Goal: Task Accomplishment & Management: Manage account settings

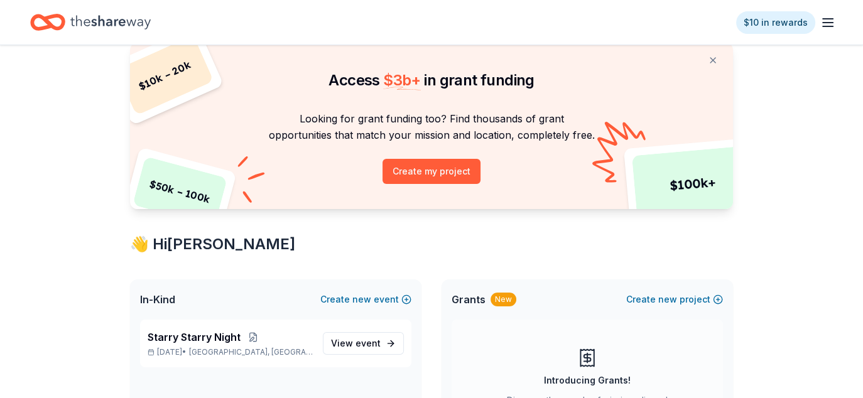
scroll to position [63, 0]
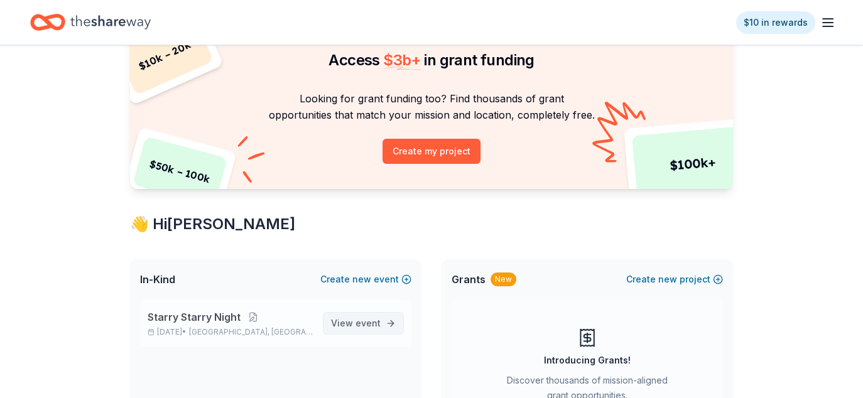
click at [356, 318] on span "View event" at bounding box center [356, 323] width 50 height 15
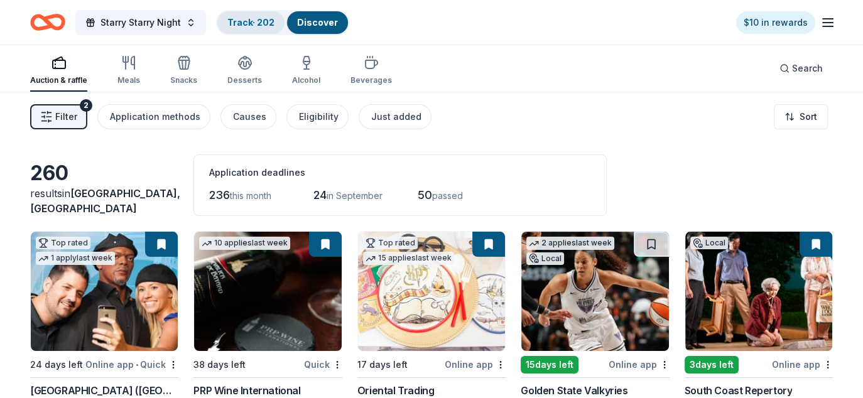
click at [256, 20] on link "Track · 202" at bounding box center [250, 22] width 47 height 11
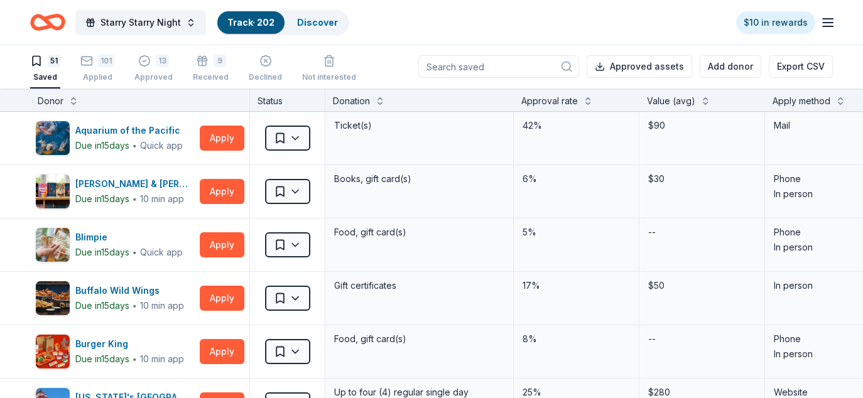
drag, startPoint x: 107, startPoint y: 70, endPoint x: 194, endPoint y: 98, distance: 91.0
click at [107, 70] on div "101 Applied" at bounding box center [97, 69] width 34 height 28
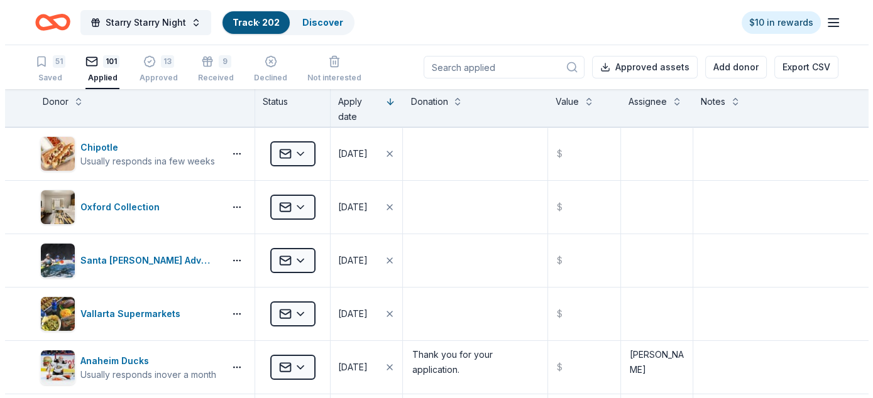
scroll to position [2830, 0]
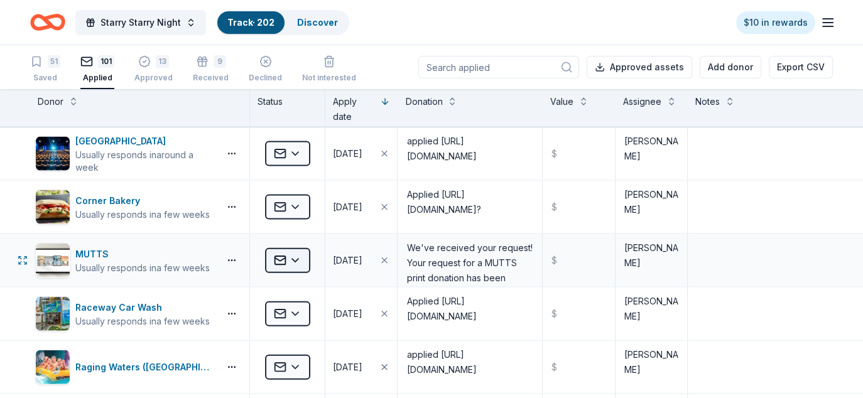
click at [305, 250] on html "Starry Starry Night Track · 202 Discover $10 in rewards 51 Saved 101 Applied 13…" at bounding box center [431, 199] width 863 height 398
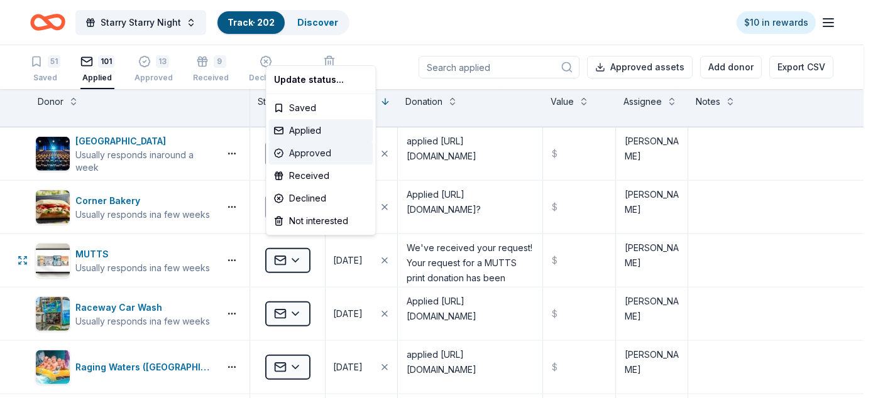
click at [316, 153] on div "Approved" at bounding box center [321, 153] width 104 height 23
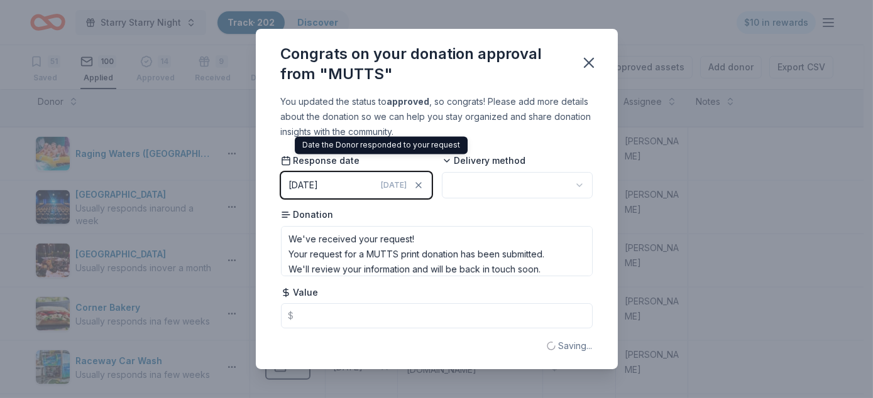
scroll to position [2511, 0]
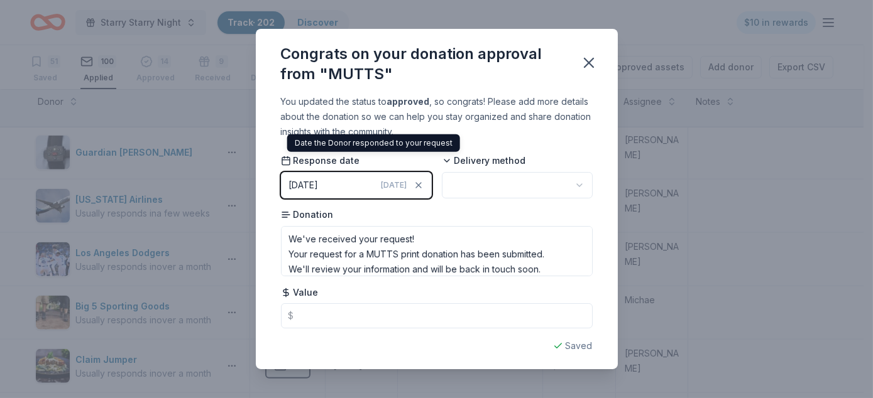
click at [485, 186] on html "Starry Starry Night Track · 202 Discover $10 in rewards 51 Saved 100 Applied 14…" at bounding box center [436, 199] width 873 height 398
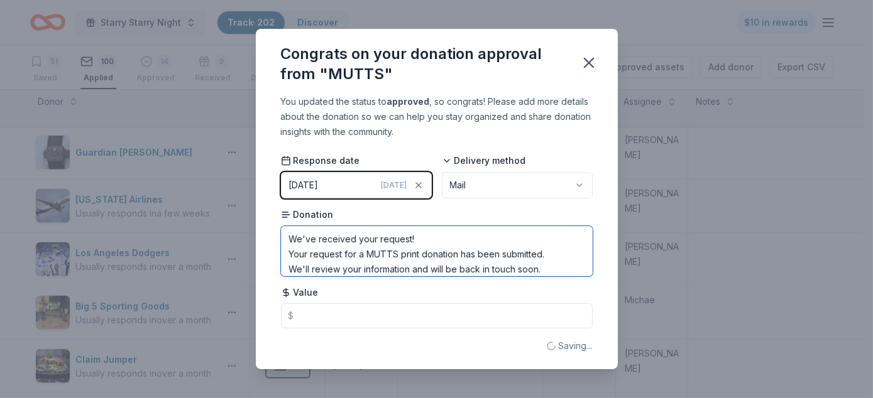
click at [337, 244] on textarea "We've received your request! Your request for a MUTTS print donation has been s…" at bounding box center [437, 251] width 312 height 50
paste textarea "Mikie Cruz <mikie@mutts.com> 9:18 AM (1 hour ago) to me Hi Diane, Thank you so …"
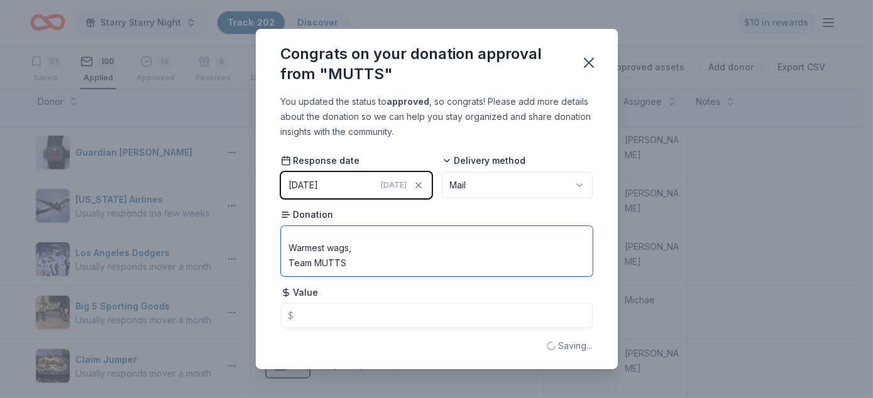
scroll to position [0, 0]
click at [327, 239] on textarea "Mikie Cruz <mikie@mutts.com> 9:18 AM (1 hour ago) to me Hi Diane, Thank you so …" at bounding box center [437, 251] width 312 height 50
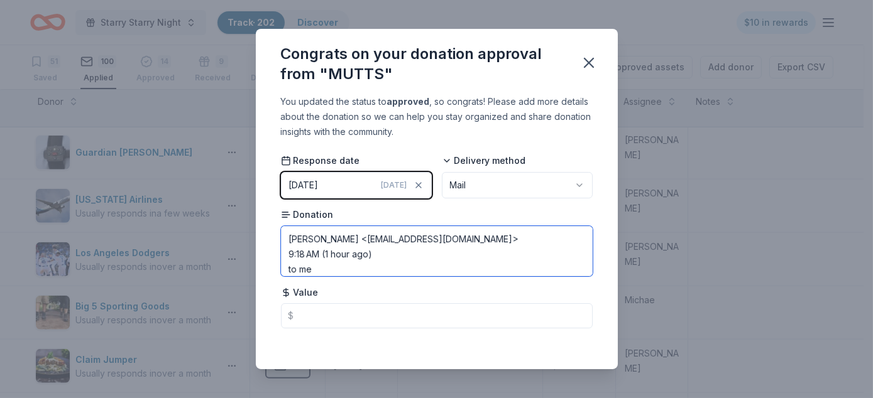
click at [289, 251] on textarea "Mikie Cruz <mikie@mutts.com> 9:18 AM (1 hour ago) to me Hi Diane, Thank you so …" at bounding box center [437, 251] width 312 height 50
type textarea "Mikie Cruz <mikie@mutts.com> 9:18 AM (1 hour ago) to me Hi Diane, Thank you so …"
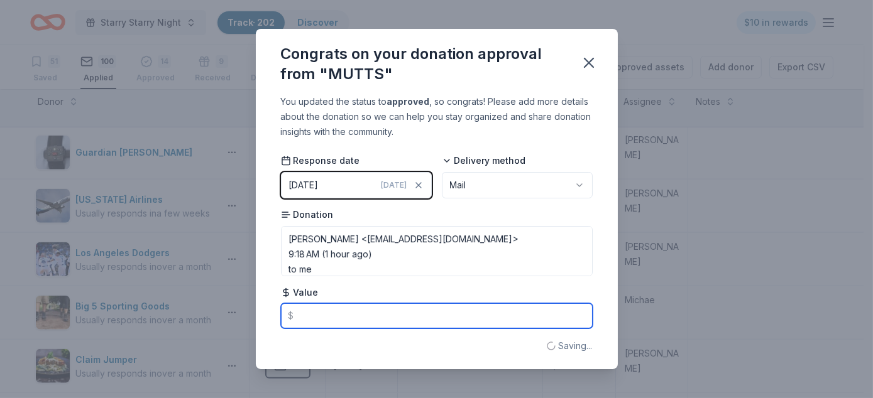
click at [312, 311] on input "text" at bounding box center [437, 315] width 312 height 25
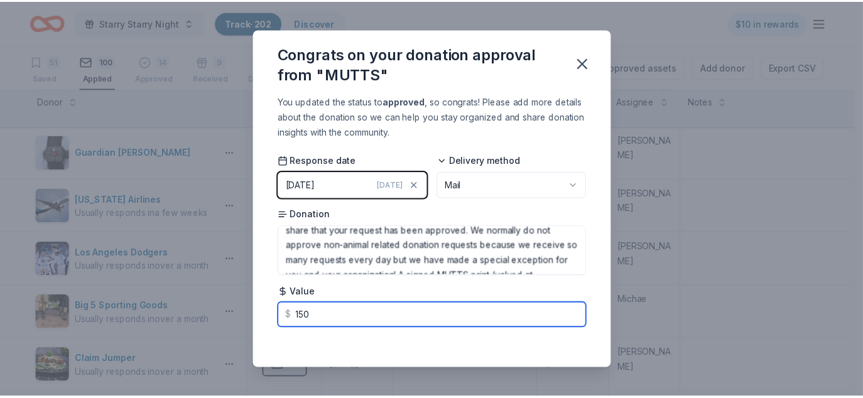
scroll to position [251, 0]
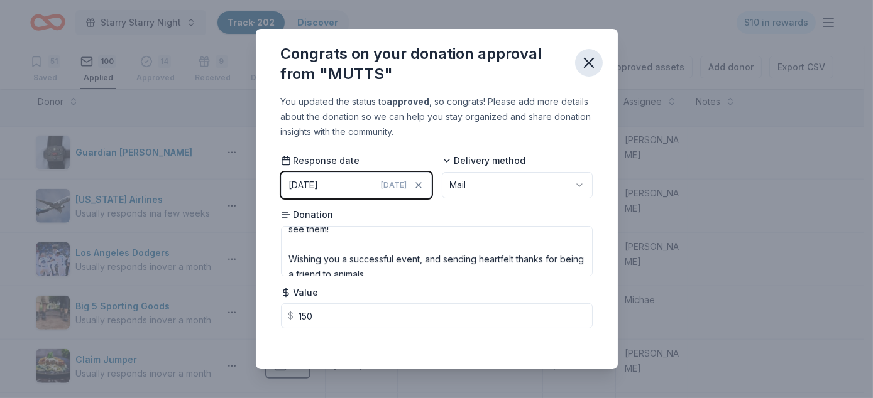
click at [592, 66] on icon "button" at bounding box center [589, 63] width 18 height 18
type input "150.00"
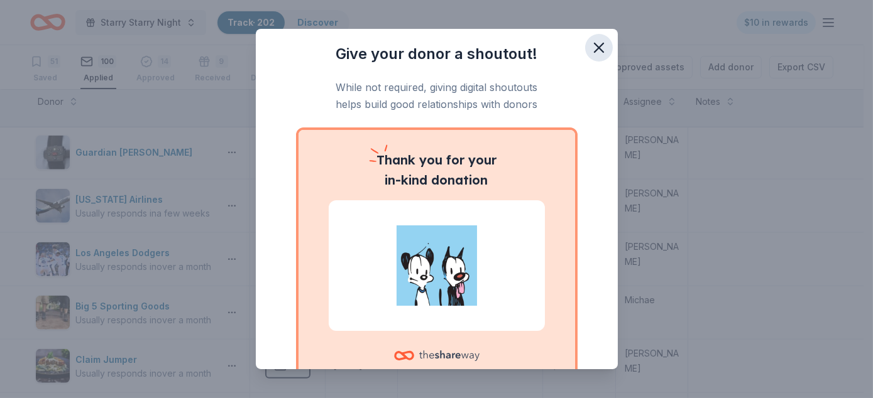
drag, startPoint x: 587, startPoint y: 51, endPoint x: 587, endPoint y: 13, distance: 37.7
click at [590, 50] on icon "button" at bounding box center [599, 48] width 18 height 18
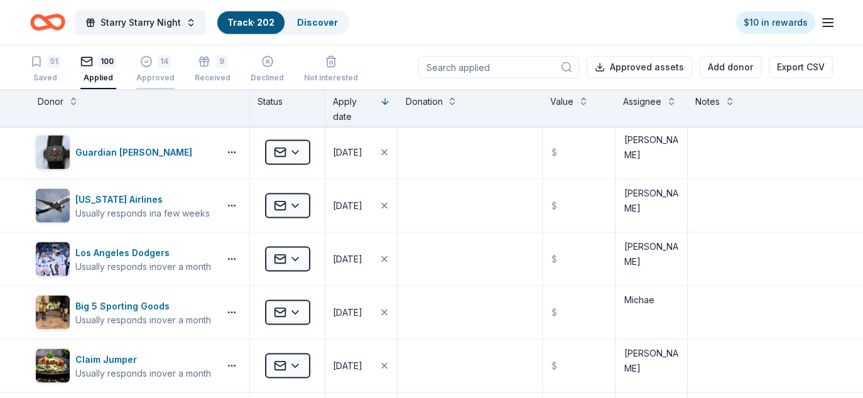
click at [156, 75] on div "Approved" at bounding box center [155, 71] width 38 height 10
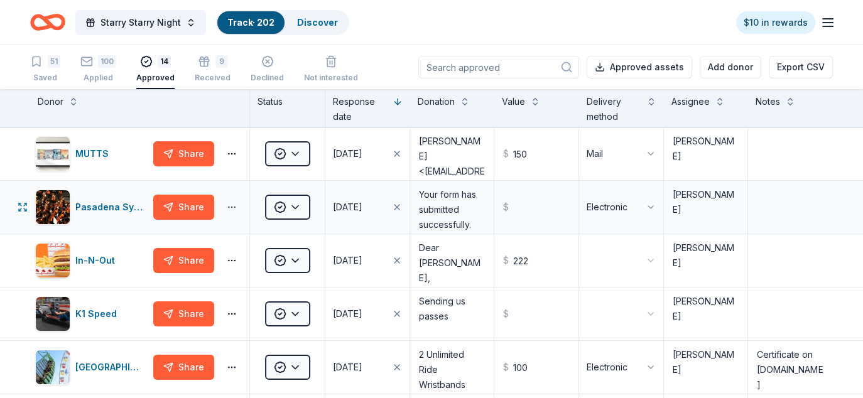
click at [235, 206] on html "Starry Starry Night Track · 202 Discover $10 in rewards 51 Saved 100 Applied 14…" at bounding box center [431, 199] width 863 height 398
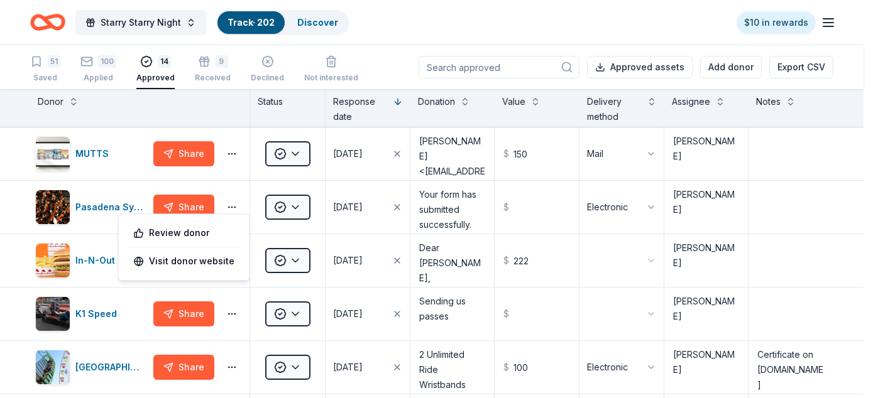
click at [528, 202] on html "Starry Starry Night Track · 202 Discover $10 in rewards 51 Saved 100 Applied 14…" at bounding box center [436, 199] width 873 height 398
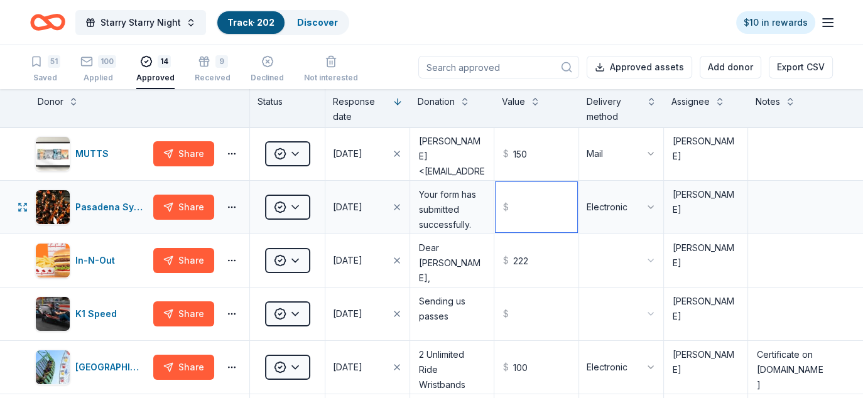
click at [520, 206] on input "text" at bounding box center [537, 207] width 82 height 50
drag, startPoint x: 526, startPoint y: 206, endPoint x: 506, endPoint y: 207, distance: 19.5
click at [506, 207] on input "400" at bounding box center [537, 207] width 82 height 50
drag, startPoint x: 526, startPoint y: 209, endPoint x: 498, endPoint y: 210, distance: 27.7
click at [498, 210] on input "150" at bounding box center [537, 207] width 82 height 50
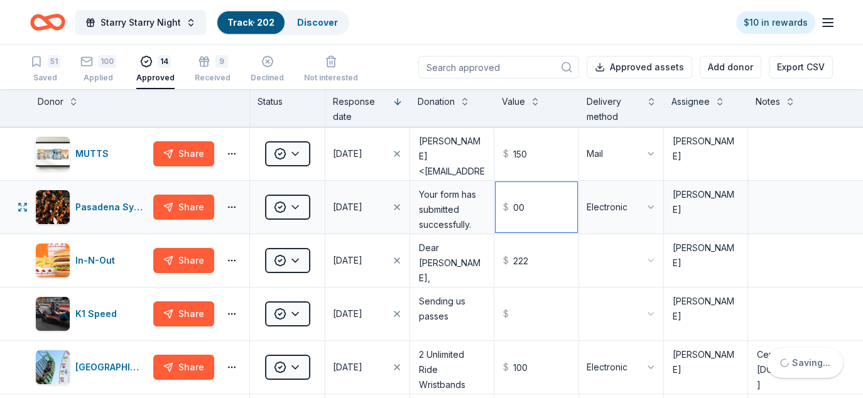
type input "0"
type input "300.00"
click at [749, 207] on textarea at bounding box center [790, 207] width 82 height 50
click at [639, 202] on html "Starry Starry Night Track · 202 Discover $10 in rewards 51 Saved 100 Applied 14…" at bounding box center [431, 199] width 863 height 398
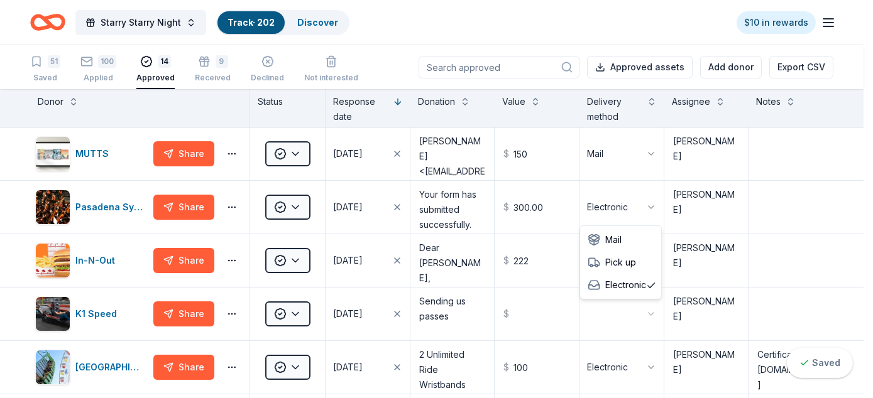
click at [456, 198] on html "Starry Starry Night Track · 202 Discover $10 in rewards 51 Saved 100 Applied 14…" at bounding box center [436, 199] width 873 height 398
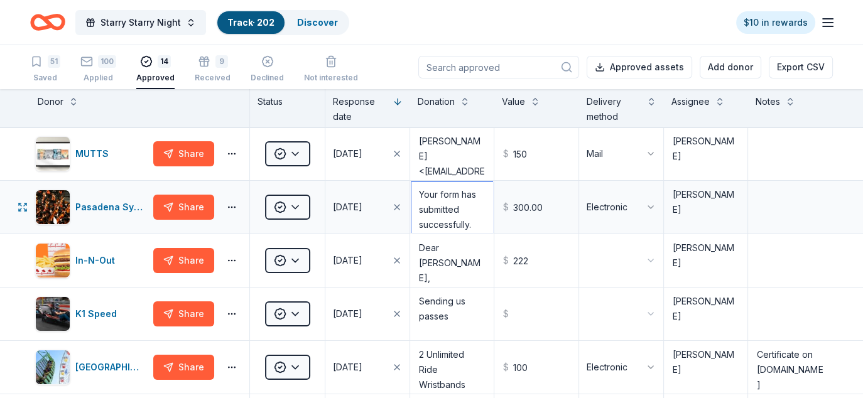
scroll to position [80, 0]
click at [443, 202] on textarea "Your form has submitted successfully. Thank you for your donation request!" at bounding box center [452, 207] width 82 height 50
type textarea "2 tickets"
click at [751, 202] on textarea at bounding box center [790, 207] width 82 height 50
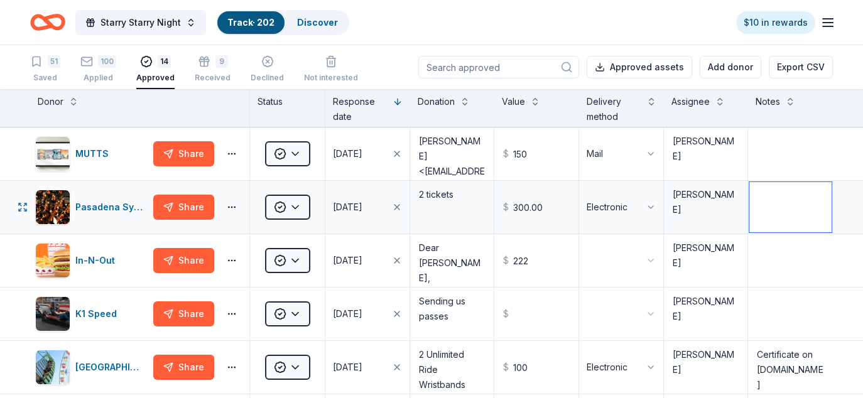
paste textarea "Neha Kudva <nkudva@pasadenasymphony-pops.org> Attachments Fri, Aug 8, 12:14 PM …"
type textarea "Neha Kudva <nkudva@pasadenasymphony-pops.org> Attachments Fri, Aug 8, 12:14 PM …"
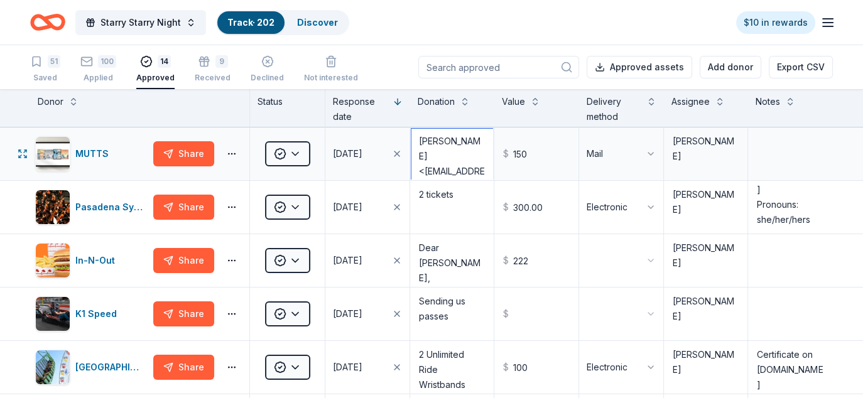
click at [449, 156] on textarea "Mikie Cruz <mikie@mutts.com> 9:18 AM (1 hour ago) to me Hi Diane, Thank you so …" at bounding box center [452, 154] width 82 height 50
click at [769, 145] on textarea at bounding box center [790, 154] width 82 height 50
paste textarea "Mikie Cruz <mikie@mutts.com> 9:18 AM (1 hour ago) to me Hi Diane, Thank you so …"
type textarea "Mikie Cruz <mikie@mutts.com> 9:18 AM (1 hour ago) to me Hi Diane, Thank you so …"
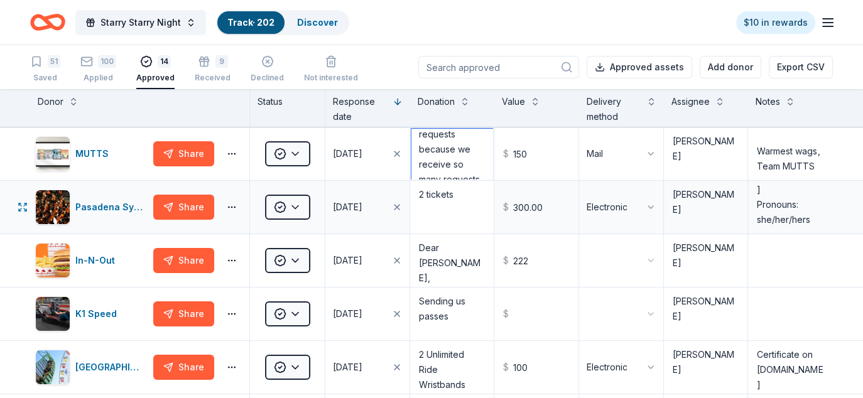
scroll to position [601, 0]
drag, startPoint x: 418, startPoint y: 140, endPoint x: 476, endPoint y: 184, distance: 72.6
type textarea "1 signed MUTTS print"
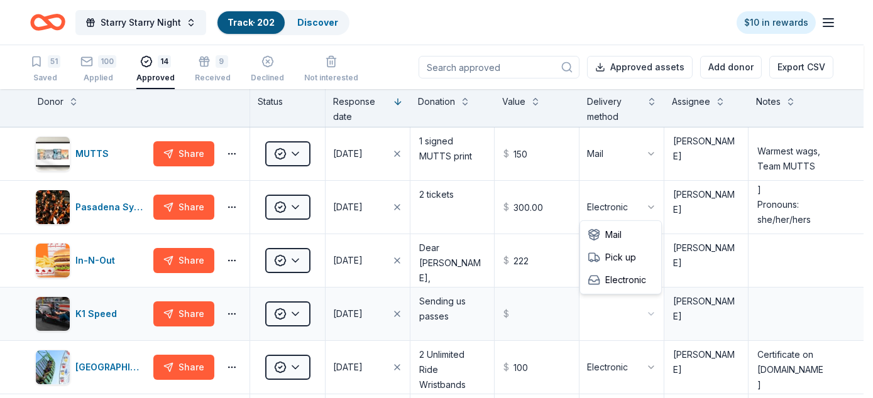
click at [649, 303] on html "Starry Starry Night Track · 202 Discover $10 in rewards 51 Saved 100 Applied 14…" at bounding box center [436, 199] width 873 height 398
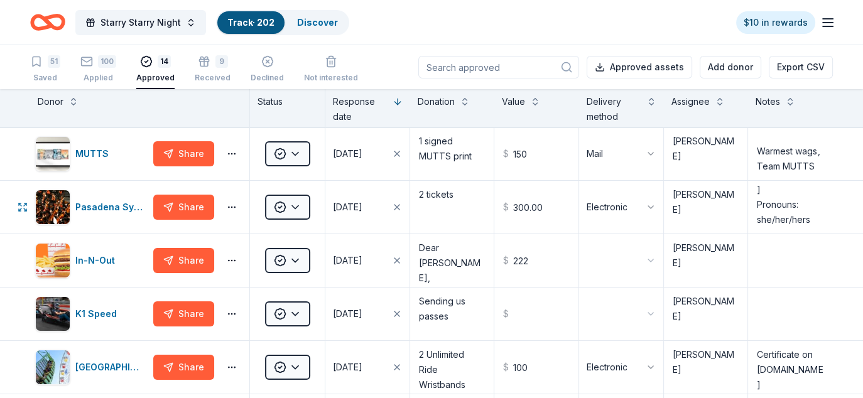
click at [229, 204] on html "Starry Starry Night Track · 202 Discover $10 in rewards 51 Saved 100 Applied 14…" at bounding box center [431, 199] width 863 height 398
click at [230, 206] on html "Starry Starry Night Track · 202 Discover $10 in rewards 51 Saved 100 Applied 14…" at bounding box center [431, 199] width 863 height 398
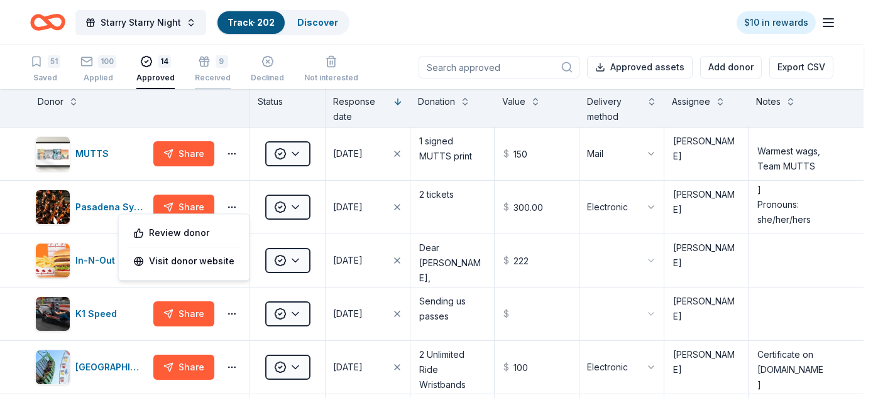
click at [204, 68] on html "Starry Starry Night Track · 202 Discover $10 in rewards 51 Saved 100 Applied 14…" at bounding box center [436, 199] width 873 height 398
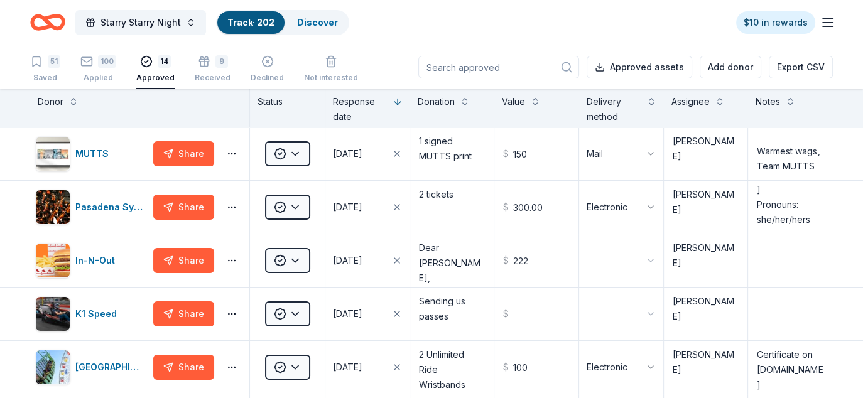
click at [152, 61] on div "14" at bounding box center [155, 54] width 38 height 13
click at [92, 209] on div "Pasadena Symphony and POPS" at bounding box center [111, 207] width 73 height 15
click at [207, 62] on div "9" at bounding box center [213, 61] width 36 height 13
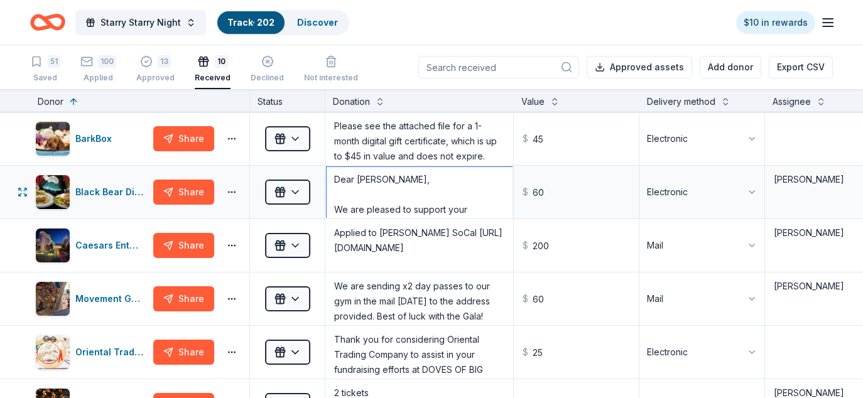
click at [396, 195] on textarea "Dear Diane Jaquet, We are pleased to support your organization with a gift and …" at bounding box center [419, 192] width 185 height 50
click at [808, 189] on textarea "Diane" at bounding box center [827, 192] width 122 height 50
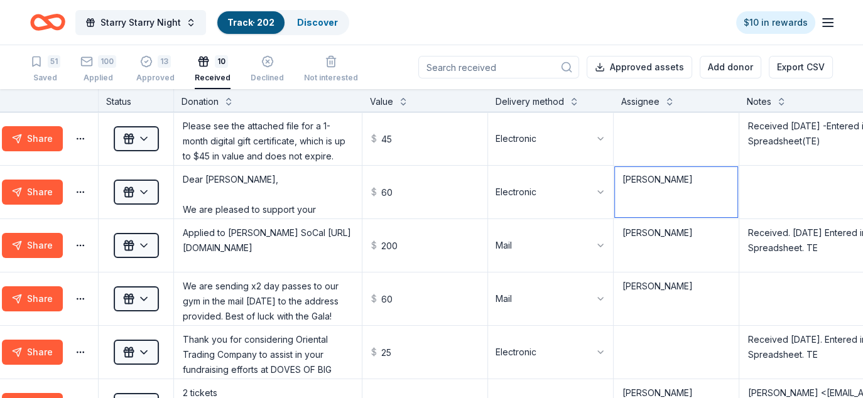
scroll to position [0, 165]
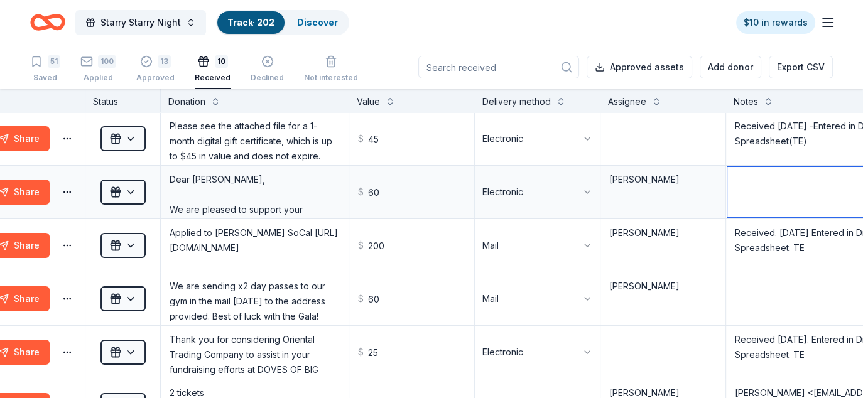
click at [762, 183] on textarea at bounding box center [820, 192] width 186 height 50
paste textarea "Dear Diane Jaquet, We are pleased to support your organization with a gift and …"
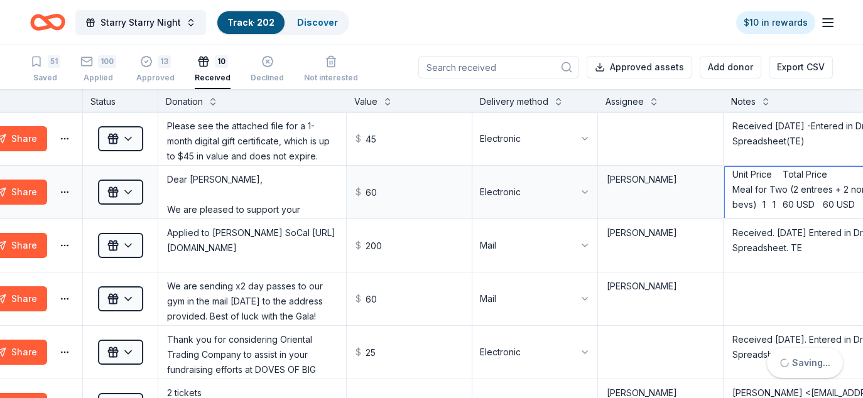
type textarea "Dear Diane Jaquet, We are pleased to support your organization with a gift and …"
click at [194, 178] on textarea "Dear Diane Jaquet, We are pleased to support your organization with a gift and …" at bounding box center [252, 192] width 185 height 50
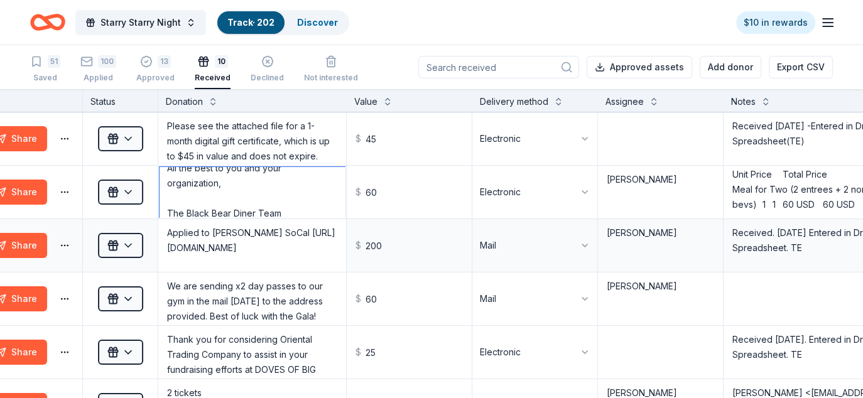
scroll to position [276, 0]
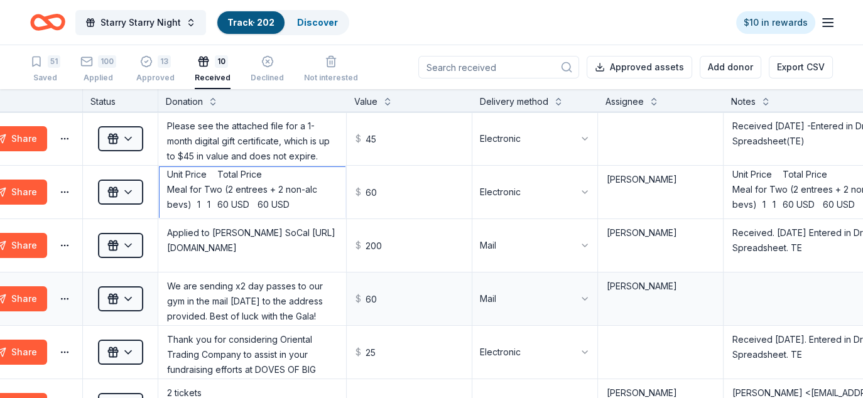
drag, startPoint x: 167, startPoint y: 178, endPoint x: 291, endPoint y: 273, distance: 156.4
click at [291, 273] on div "BarkBox Share Received Please see the attached file for a 1-month digital gift …" at bounding box center [387, 396] width 1109 height 569
click at [220, 194] on textarea "Dear Diane Jaquet, We are pleased to support your organization with a gift and …" at bounding box center [252, 192] width 185 height 50
drag, startPoint x: 262, startPoint y: 176, endPoint x: 96, endPoint y: 153, distance: 167.5
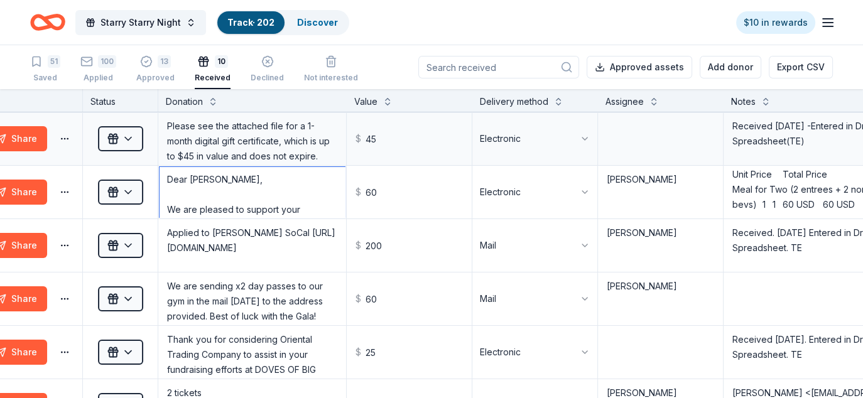
click at [96, 153] on div "BarkBox Share Received Please see the attached file for a 1-month digital gift …" at bounding box center [387, 396] width 1109 height 569
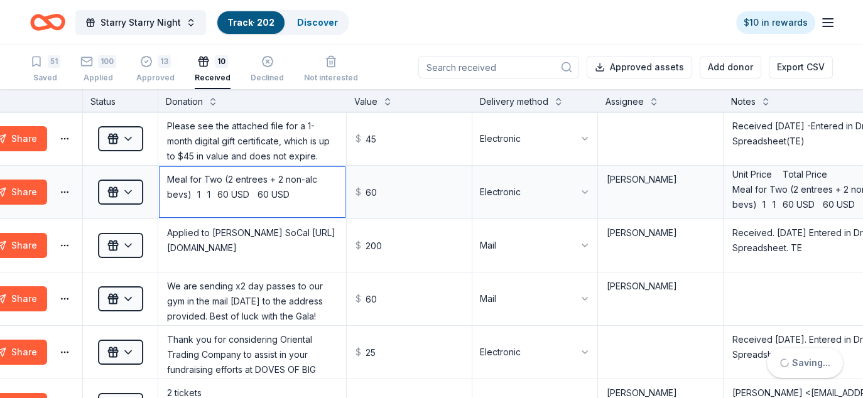
click at [167, 196] on textarea "Meal for Two (2 entrees + 2 non-alc bevs) 1 1 60 USD 60 USD" at bounding box center [252, 192] width 185 height 50
click at [242, 204] on textarea "Meal for Two (2 entrees + 2 non-alc bevs) 1 1 60 USD 60 USD" at bounding box center [252, 192] width 185 height 50
drag, startPoint x: 195, startPoint y: 195, endPoint x: 290, endPoint y: 195, distance: 95.5
click at [290, 195] on textarea "Meal for Two (2 entrees + 2 non-alc bevs) 1 1 60 USD 60 USD" at bounding box center [252, 192] width 185 height 50
type textarea "Meal for Two (2 entrees + 2 non-alc bevs)"
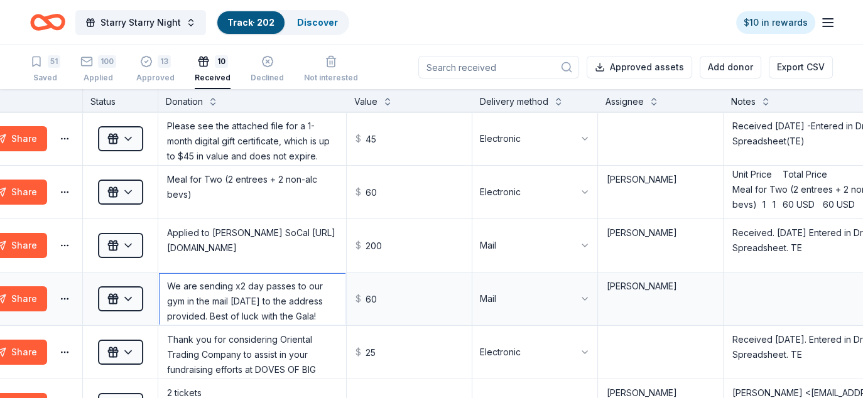
click at [243, 302] on textarea "We are sending x2 day passes to our gym in the mail today to the address provid…" at bounding box center [252, 299] width 185 height 50
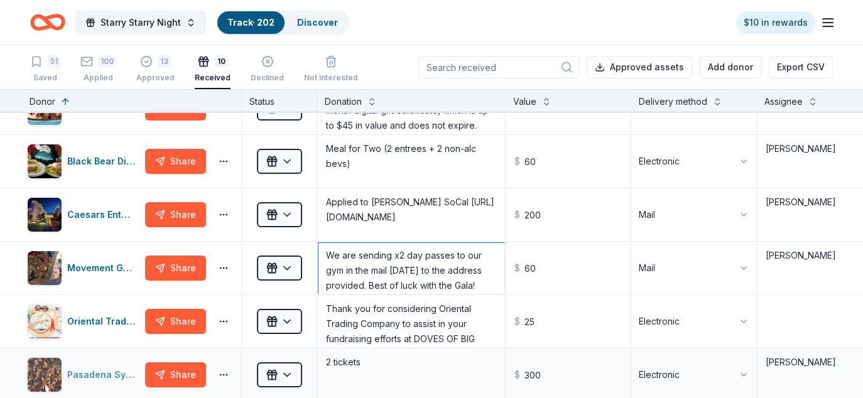
scroll to position [0, 8]
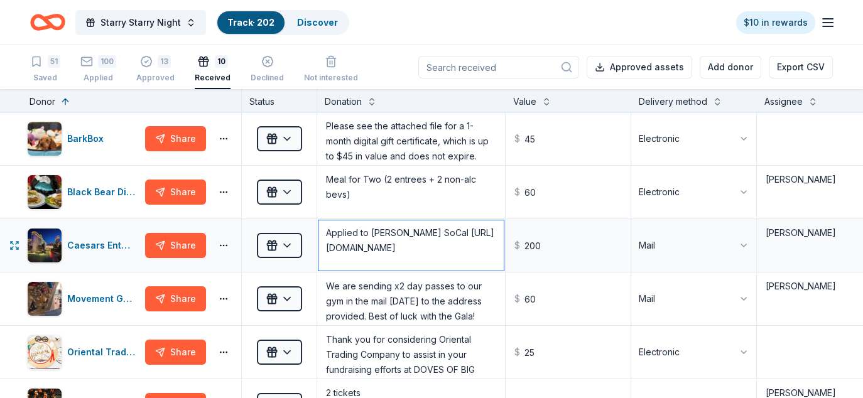
drag, startPoint x: 359, startPoint y: 252, endPoint x: 367, endPoint y: 252, distance: 7.5
click at [359, 252] on textarea "Applied to Harrah's SoCal https://givinga.formstack.com/forms/harrahsresortsout…" at bounding box center [410, 245] width 185 height 50
drag, startPoint x: 325, startPoint y: 232, endPoint x: 484, endPoint y: 302, distance: 173.3
click at [484, 302] on div "BarkBox Share Received Please see the attached file for a 1-month digital gift …" at bounding box center [546, 396] width 1109 height 569
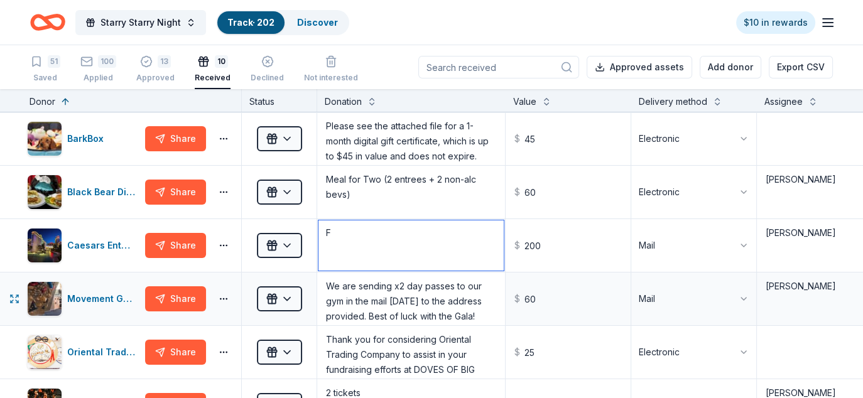
scroll to position [0, 0]
click at [442, 229] on textarea "Free 1 night hotel Stay + $50 Food credit" at bounding box center [410, 245] width 185 height 50
type textarea "Free 1 night hotel Stay + $100 Food credit"
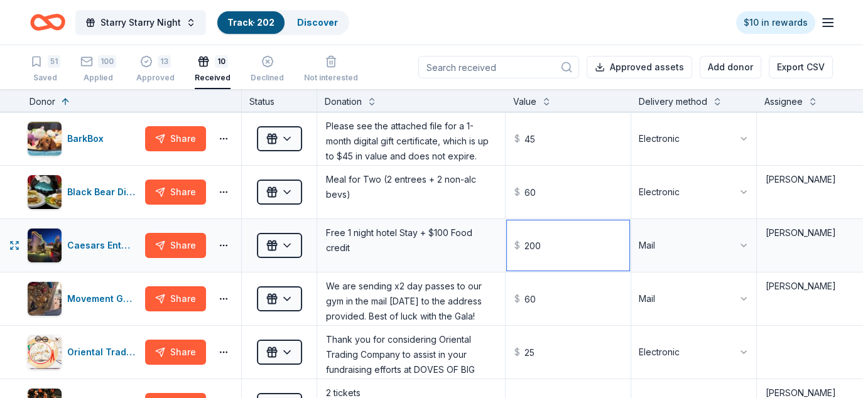
drag, startPoint x: 546, startPoint y: 246, endPoint x: 524, endPoint y: 247, distance: 22.6
click at [524, 247] on input "200" at bounding box center [568, 245] width 122 height 50
type input "350.00"
click at [405, 255] on textarea "Free 1 night hotel Stay + $100 Food credit" at bounding box center [410, 245] width 185 height 50
click at [418, 229] on textarea "Free 1 night hotel Stay + $100 Food credit" at bounding box center [410, 245] width 185 height 50
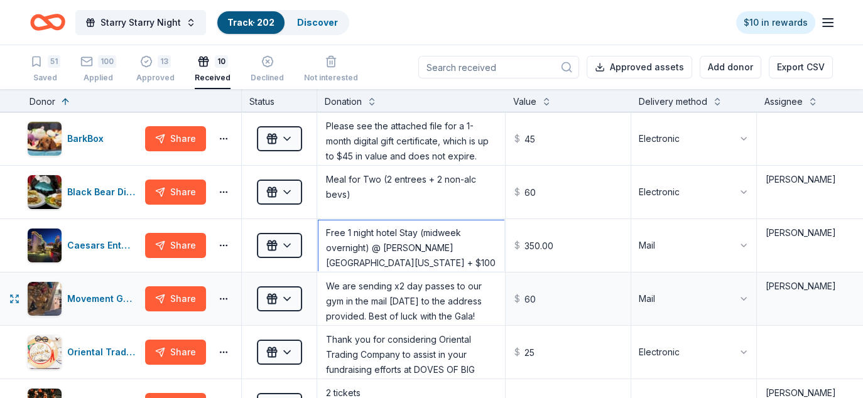
type textarea "Free 1 night hotel Stay (midweek overnight) @ Harrah's Resort Southern Californ…"
click at [354, 307] on textarea "We are sending x2 day passes to our gym in the mail today to the address provid…" at bounding box center [410, 299] width 185 height 50
drag, startPoint x: 393, startPoint y: 285, endPoint x: 249, endPoint y: 280, distance: 144.6
click at [249, 280] on div "Movement Gyms Share Received We are sending x2 day passes to our gym in the mai…" at bounding box center [546, 299] width 1109 height 53
click at [367, 305] on textarea "We are sending x2 day passes to our gym in the mail today to the address provid…" at bounding box center [410, 299] width 185 height 50
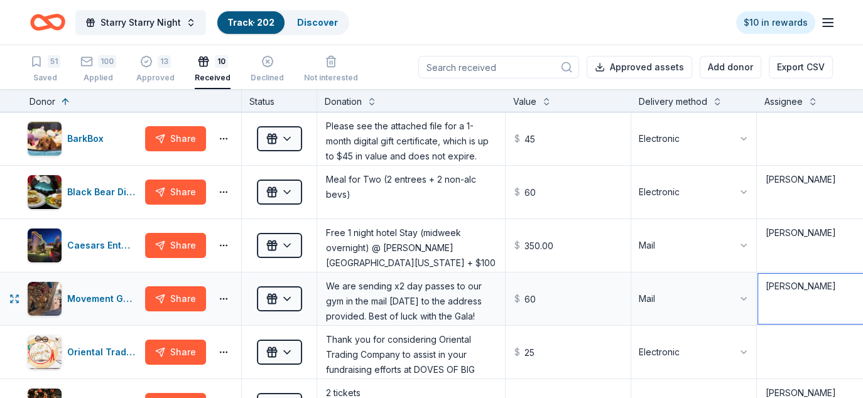
click at [807, 298] on textarea "Diane" at bounding box center [819, 299] width 122 height 50
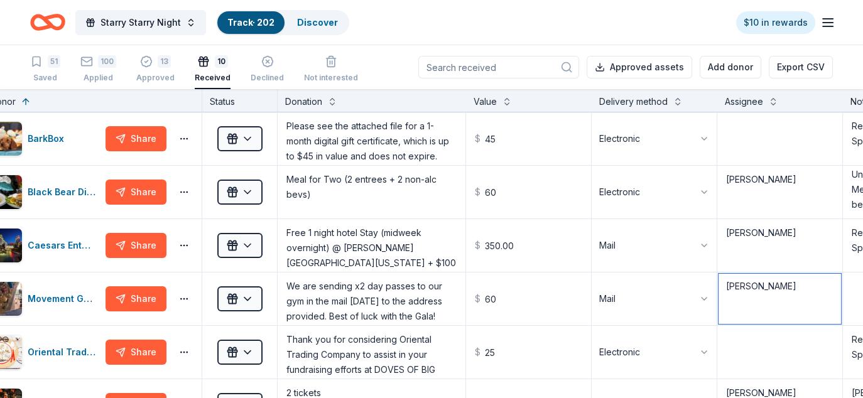
scroll to position [0, 156]
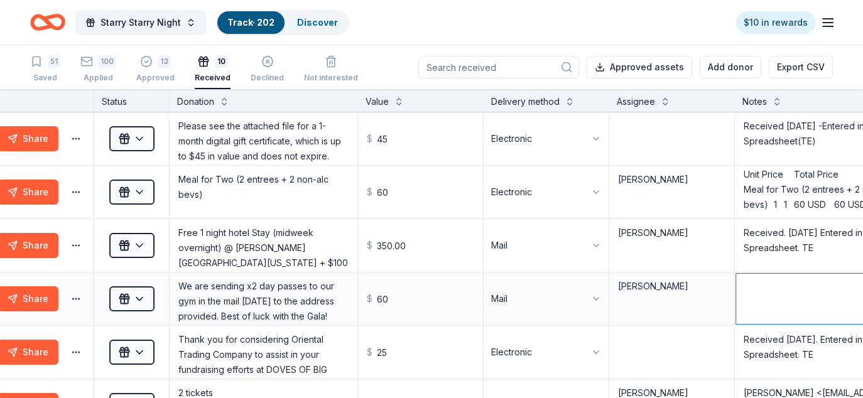
click at [773, 307] on textarea at bounding box center [829, 299] width 186 height 50
paste textarea "We are sending x2 day passes to our gym in the mail today to the address provid…"
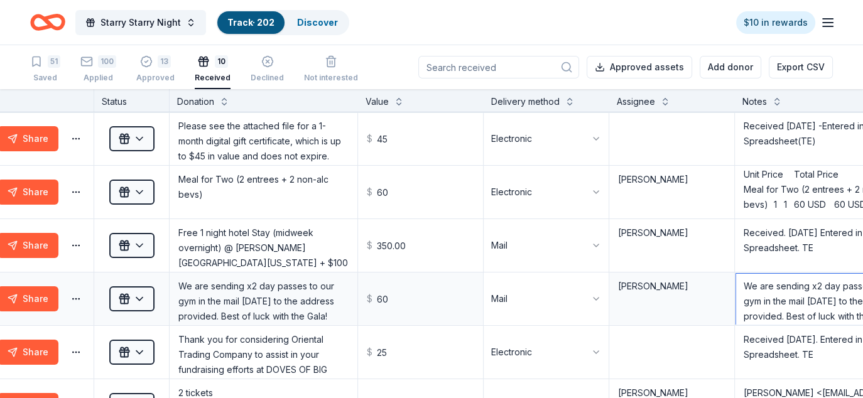
scroll to position [193, 0]
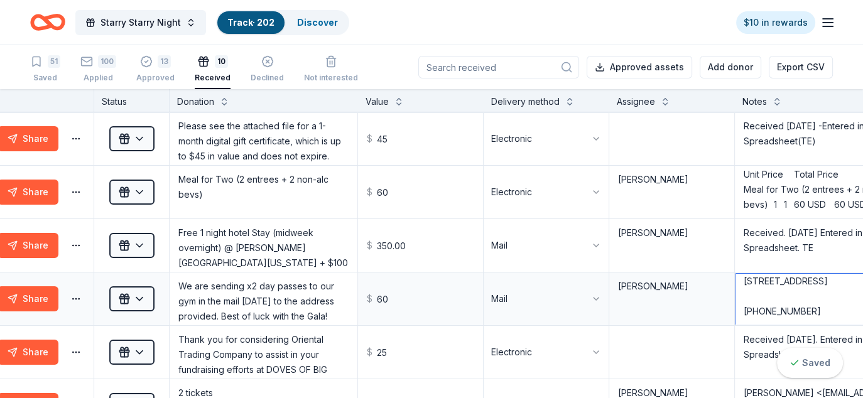
type textarea "We are sending x2 day passes to our gym in the mail today to the address provid…"
drag, startPoint x: 246, startPoint y: 286, endPoint x: 144, endPoint y: 283, distance: 102.4
click at [144, 283] on div "Movement Gyms Share Received We are sending x2 day passes to our gym in the mai…" at bounding box center [398, 299] width 1109 height 53
drag, startPoint x: 287, startPoint y: 283, endPoint x: 302, endPoint y: 313, distance: 33.7
click at [302, 313] on textarea "x2 day passes to our gym in the mail today to the address provided. Best of luc…" at bounding box center [263, 299] width 185 height 50
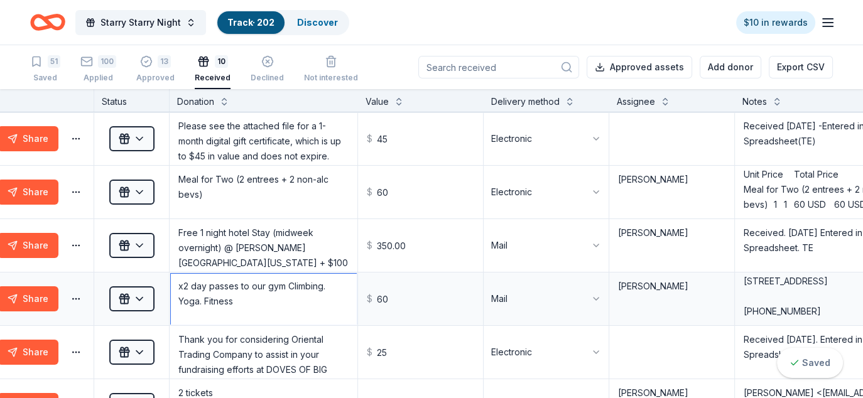
click at [288, 284] on textarea "x2 day passes to our gym Climbing. Yoga. Fitness Tara Gillfillan | Assistant Gy…" at bounding box center [263, 299] width 185 height 50
type textarea "x2 day passes to our gym Climbing. Yoga. Fitness Tara Gillfillan | Assistant Gy…"
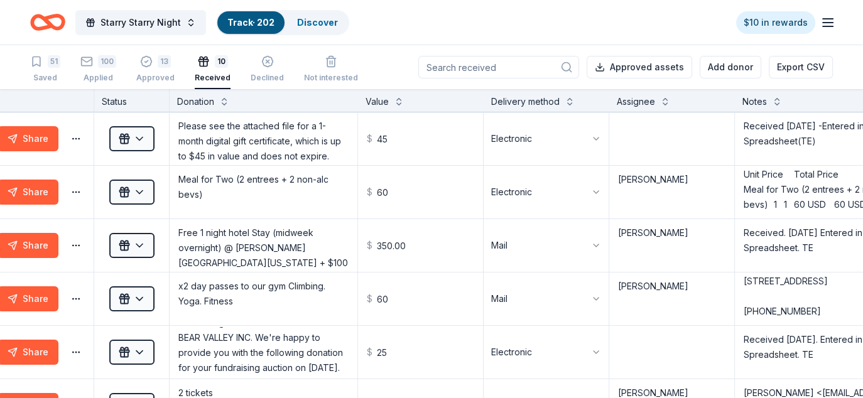
click at [133, 67] on div "51 Saved 100 Applied 13 Approved 10 Received Declined Not interested" at bounding box center [194, 69] width 328 height 39
click at [142, 61] on icon "button" at bounding box center [146, 54] width 13 height 13
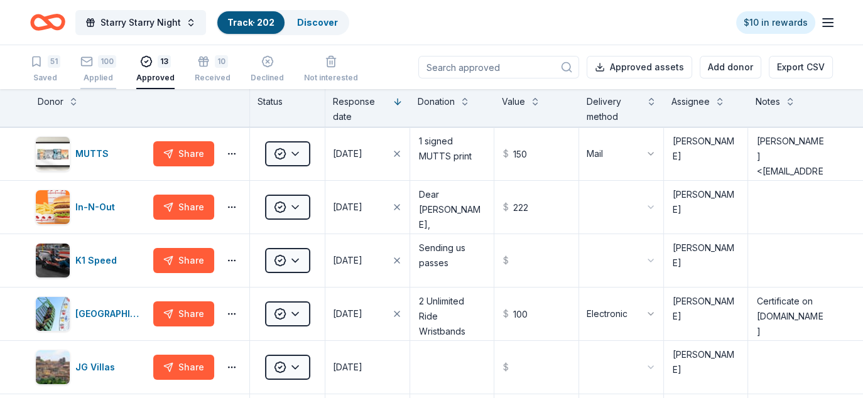
click at [94, 68] on div "100 Applied" at bounding box center [98, 69] width 36 height 28
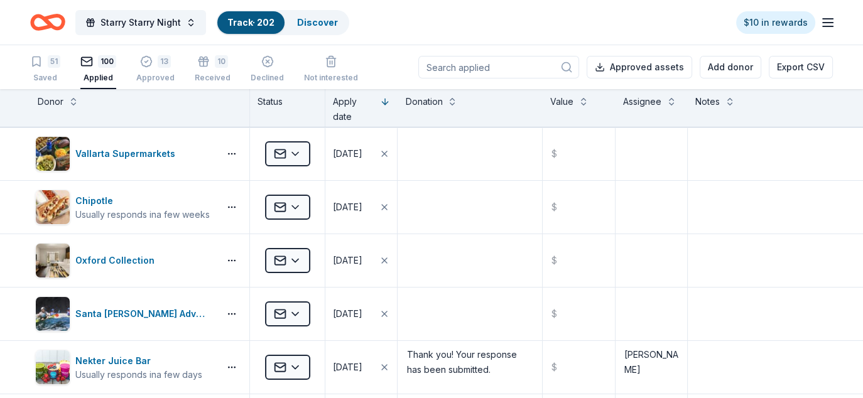
scroll to position [4799, 0]
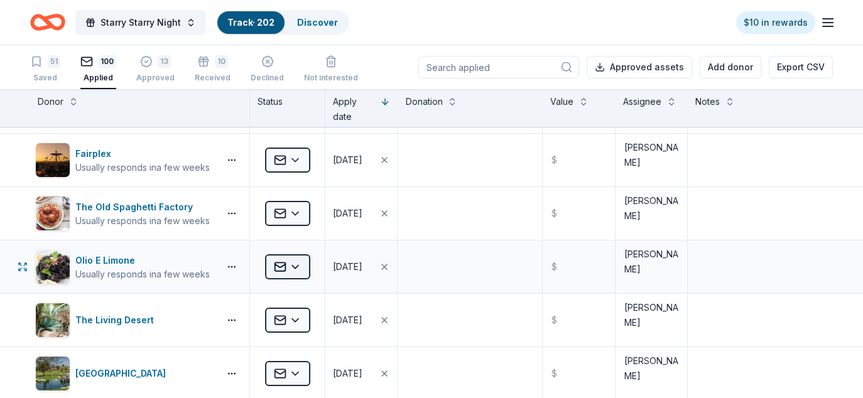
click at [296, 250] on html "Starry Starry Night Track · 202 Discover $10 in rewards 51 Saved 100 Applied 13…" at bounding box center [431, 199] width 863 height 398
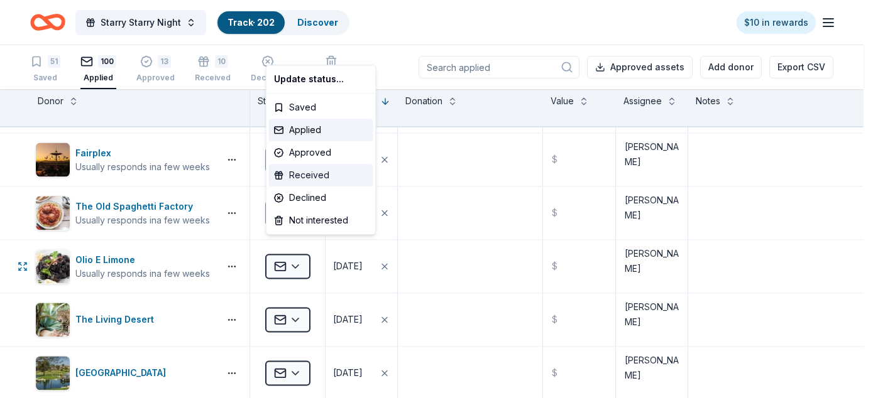
click at [321, 178] on div "Received" at bounding box center [321, 175] width 104 height 23
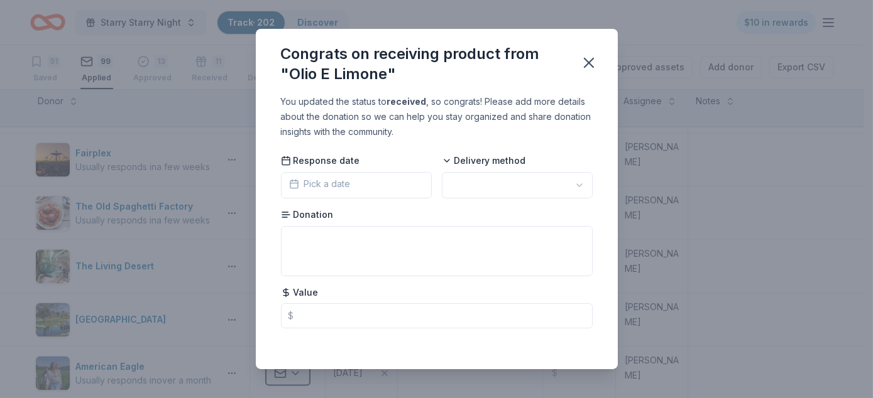
click at [558, 185] on html "Starry Starry Night Track · 202 Discover $10 in rewards 51 Saved 99 Applied 13 …" at bounding box center [436, 199] width 873 height 398
click at [319, 252] on textarea at bounding box center [437, 251] width 312 height 50
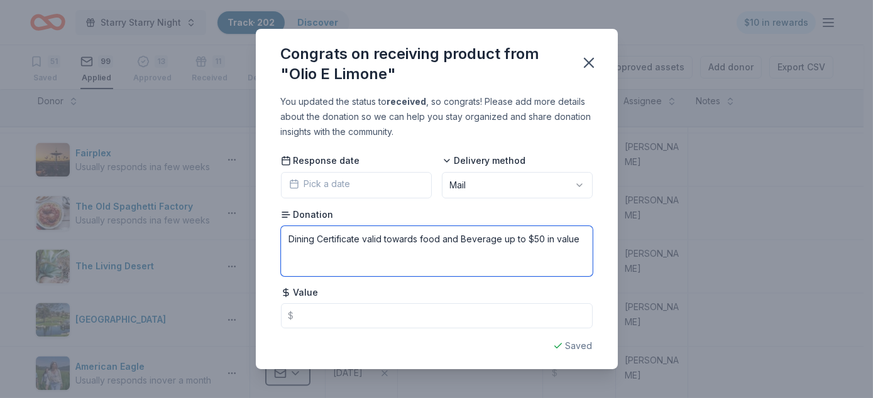
type textarea "Dining Certificate valid towards food and Beverage up to $50 in value"
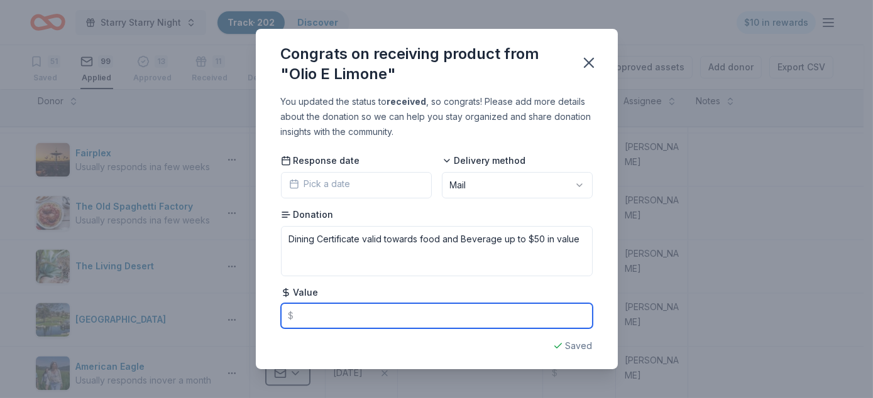
click at [362, 315] on input "text" at bounding box center [437, 315] width 312 height 25
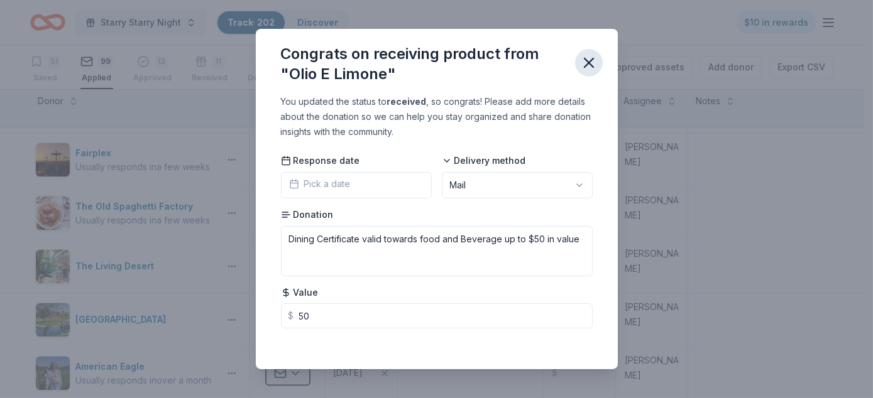
type input "50.00"
click at [586, 60] on icon "button" at bounding box center [588, 62] width 9 height 9
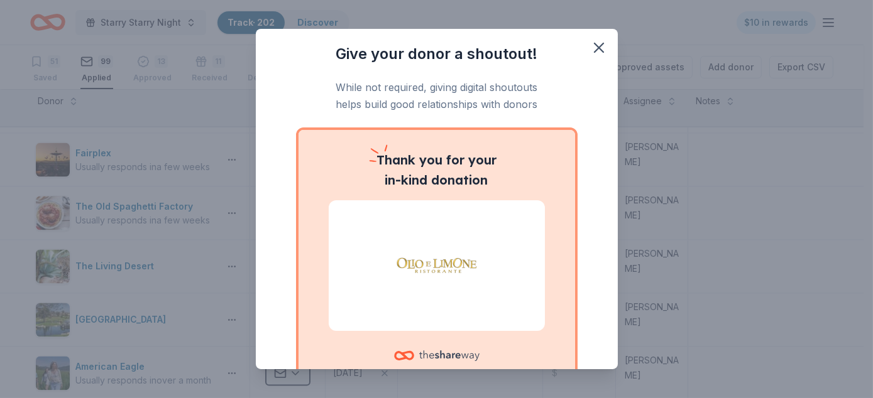
drag, startPoint x: 594, startPoint y: 43, endPoint x: 555, endPoint y: 50, distance: 39.1
click at [594, 43] on icon "button" at bounding box center [598, 47] width 9 height 9
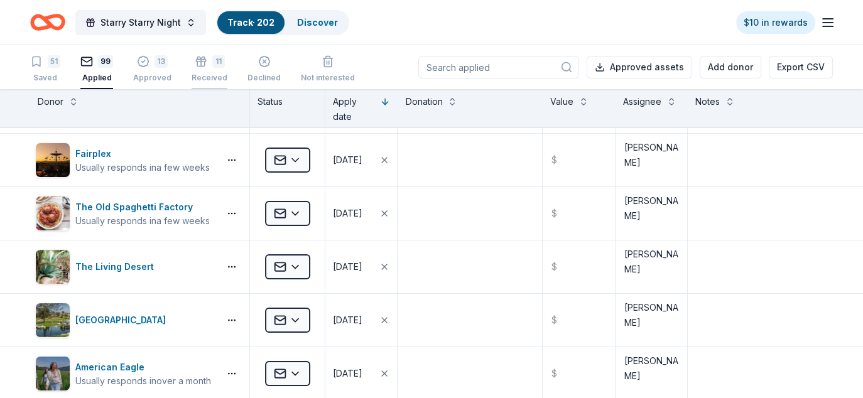
click at [209, 68] on div "11 Received" at bounding box center [210, 62] width 36 height 28
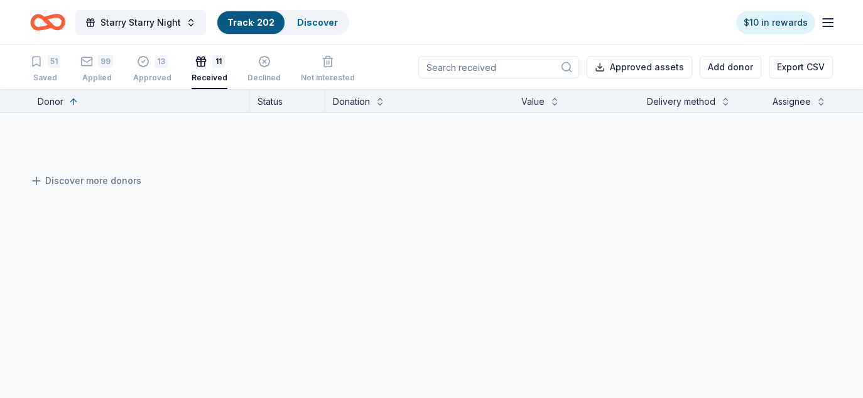
scroll to position [543, 0]
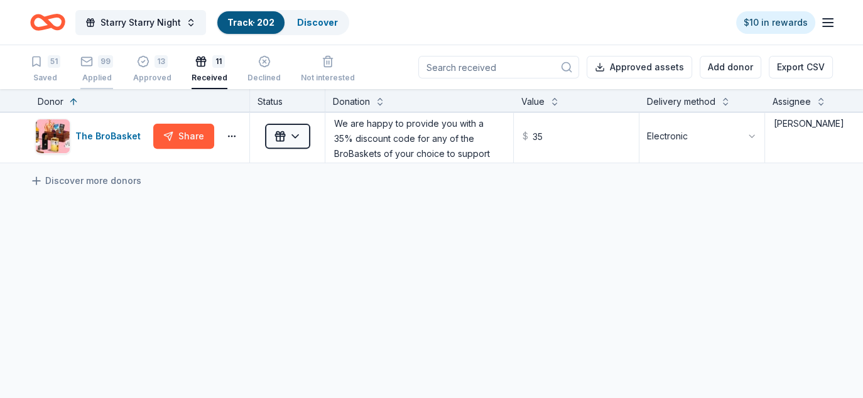
click at [99, 58] on div "99" at bounding box center [105, 61] width 15 height 13
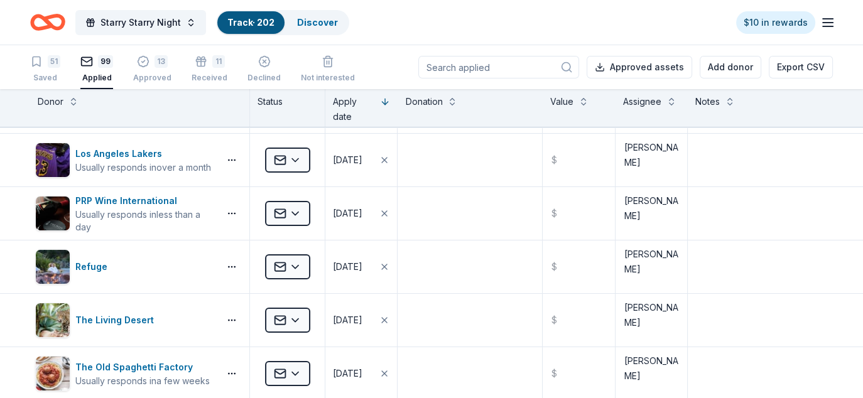
scroll to position [1546, 0]
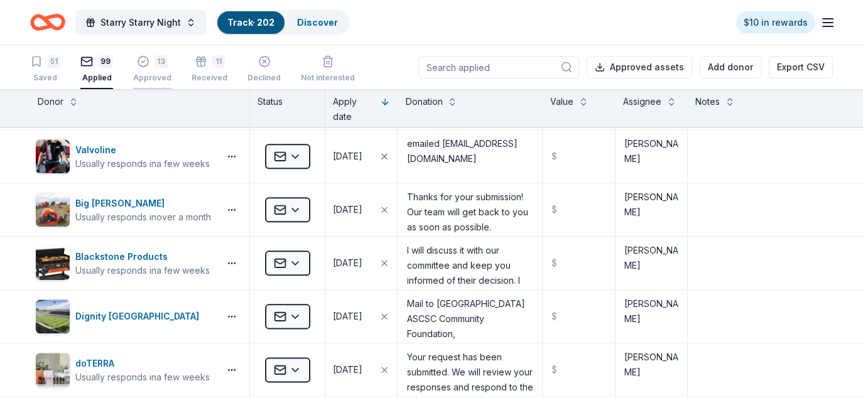
click at [153, 68] on div "13 Approved" at bounding box center [152, 62] width 38 height 28
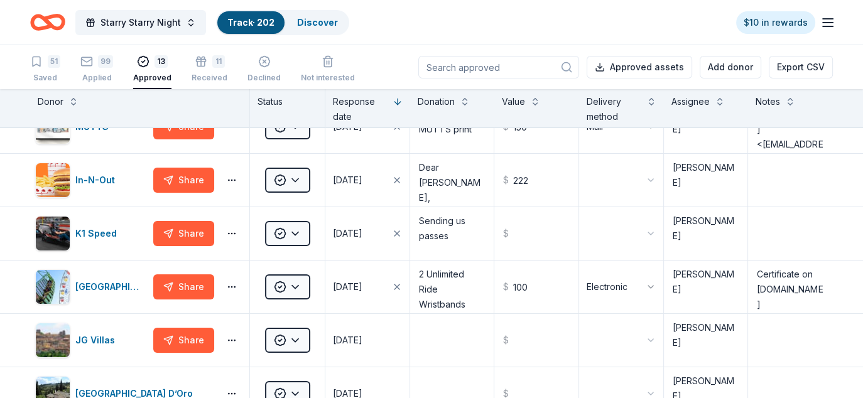
scroll to position [494, 0]
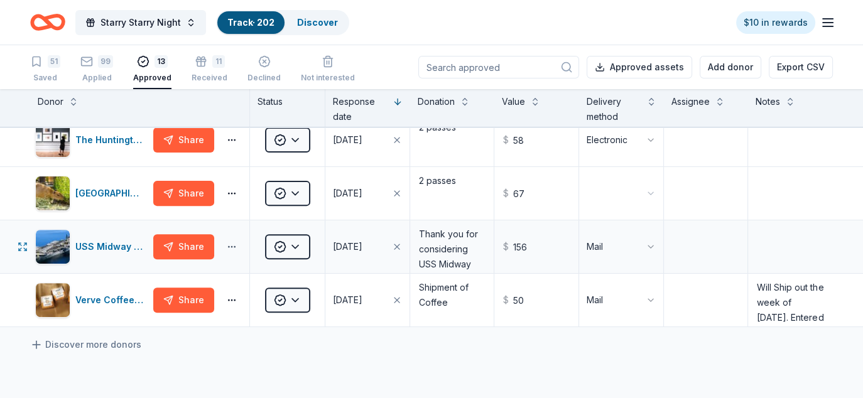
click at [232, 242] on html "Starry Starry Night Track · 202 Discover $10 in rewards 51 Saved 99 Applied 13 …" at bounding box center [431, 199] width 863 height 398
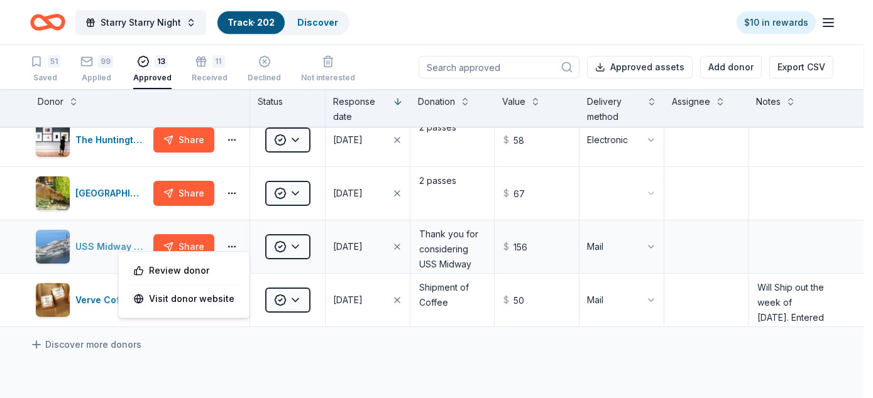
click at [93, 244] on html "Starry Starry Night Track · 202 Discover $10 in rewards 51 Saved 99 Applied 13 …" at bounding box center [436, 199] width 873 height 398
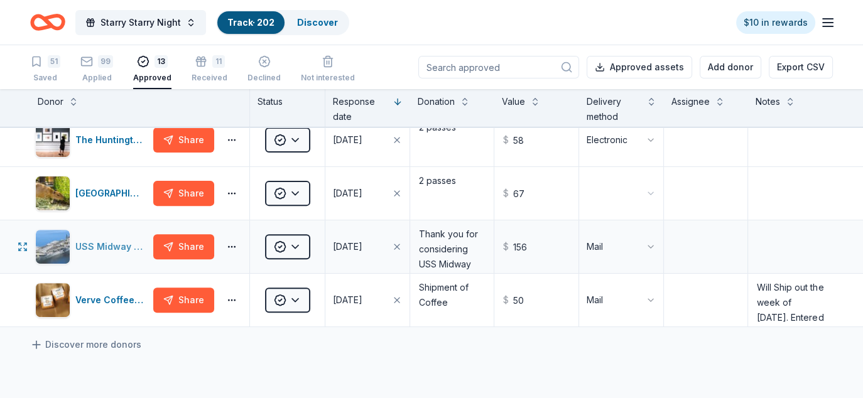
click at [116, 244] on div "USS Midway Museum" at bounding box center [111, 246] width 73 height 15
click at [212, 57] on div "11" at bounding box center [218, 54] width 13 height 13
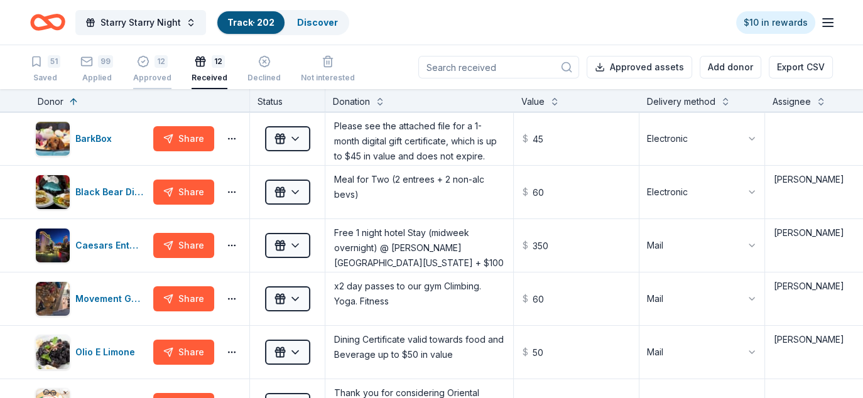
click at [152, 68] on div "12 Approved" at bounding box center [152, 62] width 38 height 28
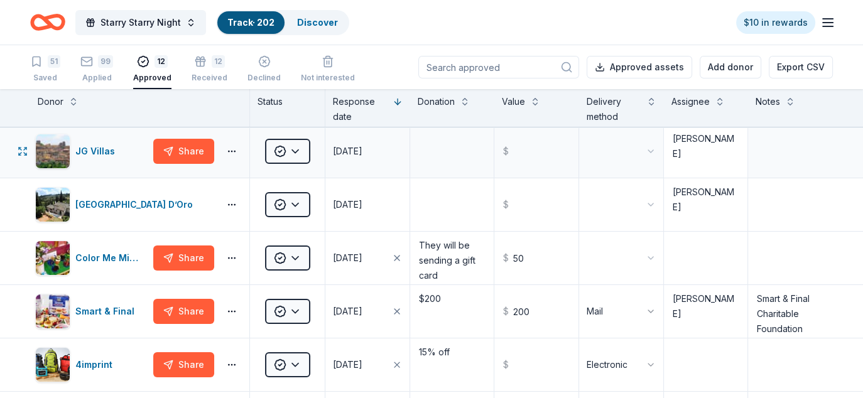
scroll to position [251, 0]
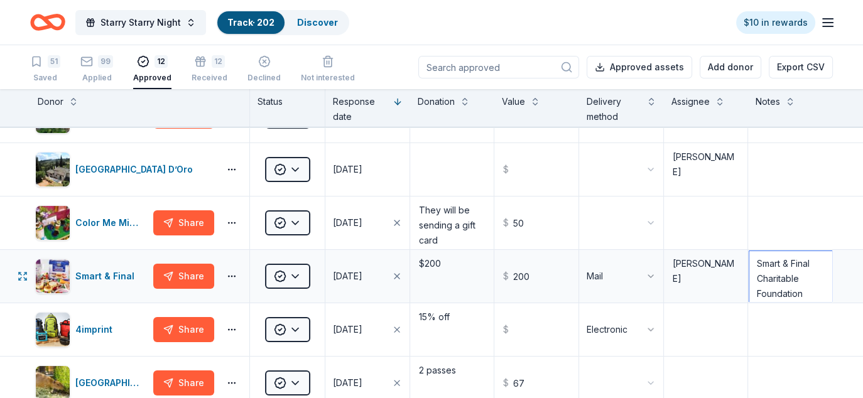
click at [781, 273] on textarea "Smart & Final Charitable Foundation <noreply@system.versaic.com> Jul 12, 2025, …" at bounding box center [790, 276] width 82 height 50
click at [757, 259] on textarea "Smart & Final Charitable Foundation <noreply@system.versaic.com> Jul 12, 2025, …" at bounding box center [790, 276] width 82 height 50
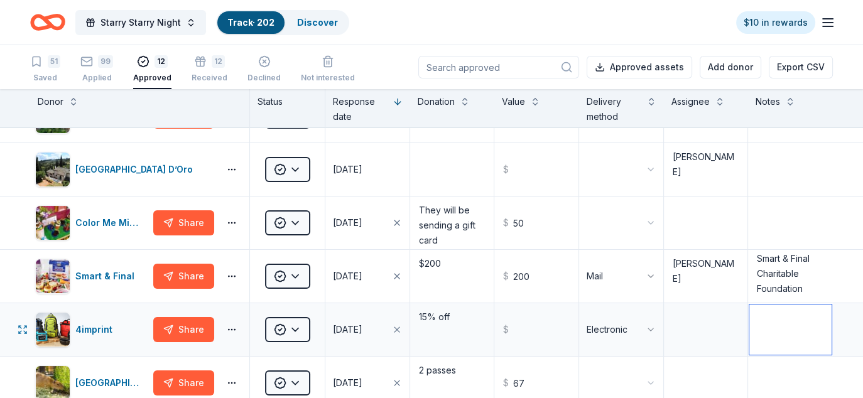
click at [766, 328] on textarea at bounding box center [790, 330] width 82 height 50
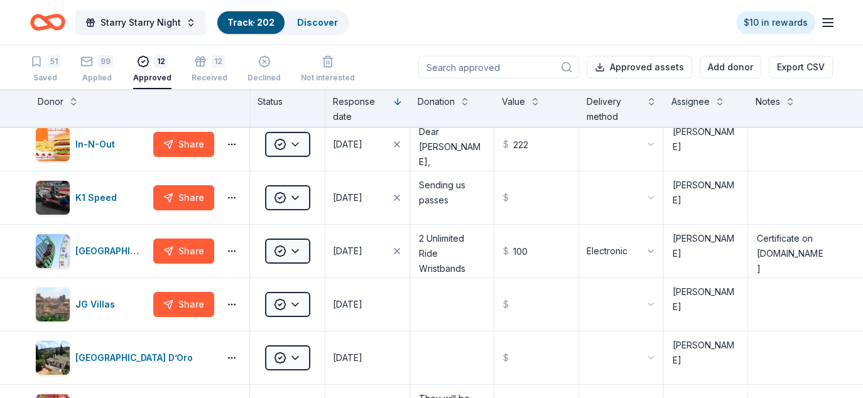
scroll to position [0, 0]
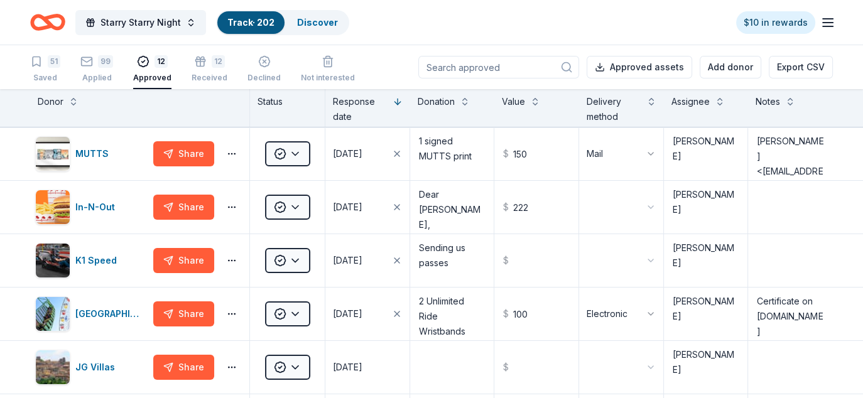
click at [831, 20] on icon "button" at bounding box center [827, 22] width 15 height 15
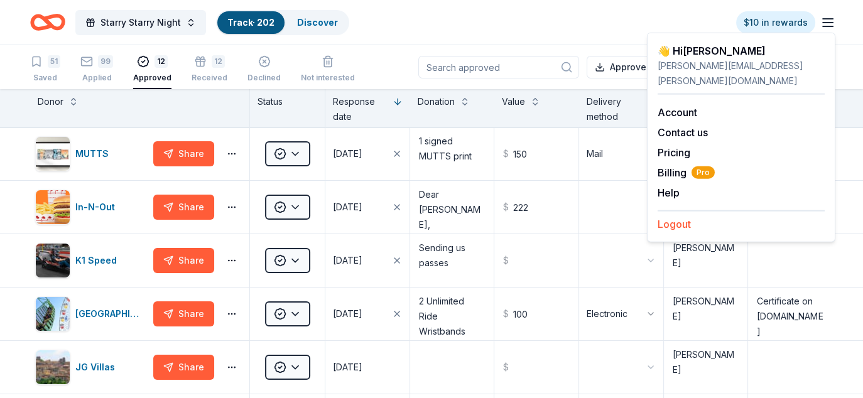
click at [682, 217] on button "Logout" at bounding box center [674, 224] width 33 height 15
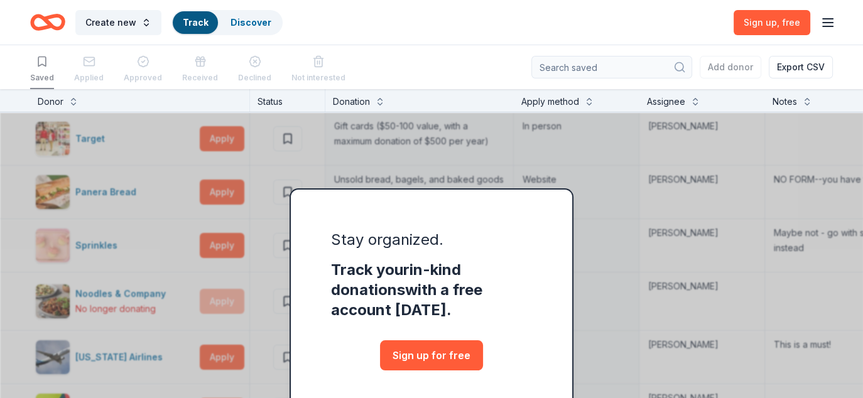
click at [487, 20] on div "Create new Track Discover Sign up , free" at bounding box center [431, 23] width 803 height 30
drag, startPoint x: 510, startPoint y: 55, endPoint x: 610, endPoint y: 33, distance: 102.3
click at [512, 54] on div "Saved Applied Approved Received Declined Not interested Add donor Export CSV" at bounding box center [431, 67] width 803 height 44
click at [825, 24] on icon "button" at bounding box center [827, 22] width 15 height 15
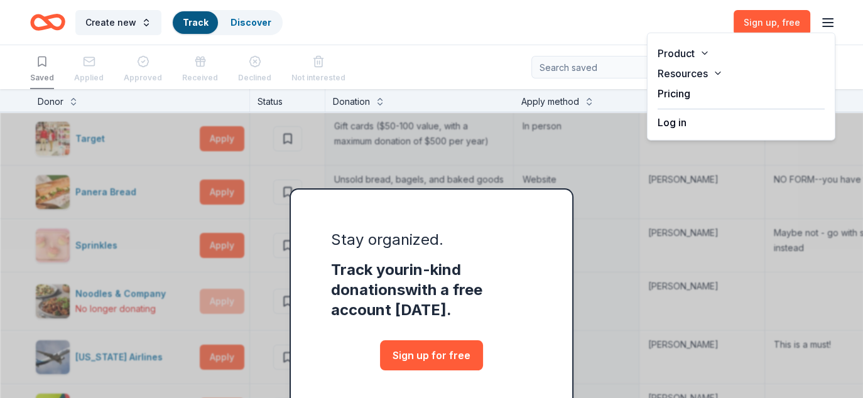
drag, startPoint x: 702, startPoint y: 120, endPoint x: 621, endPoint y: 112, distance: 82.1
click at [702, 120] on div "Log in" at bounding box center [741, 119] width 167 height 21
click at [666, 124] on button "Log in" at bounding box center [672, 122] width 29 height 15
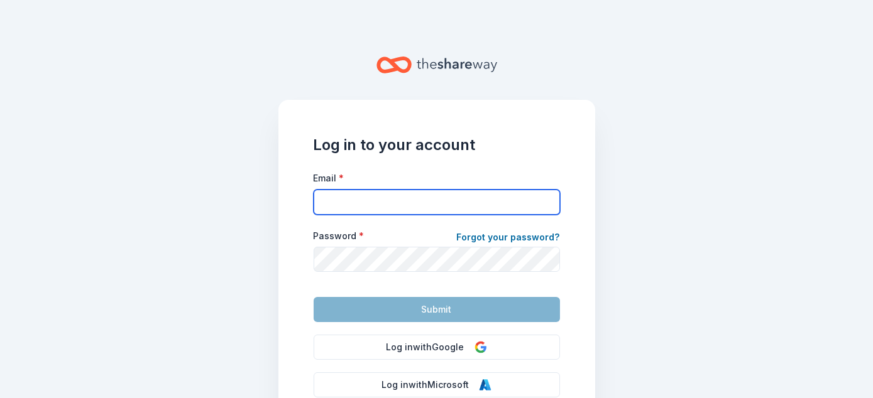
click at [340, 204] on input "Email *" at bounding box center [436, 202] width 246 height 25
type input "michael.natzic@gmail.com"
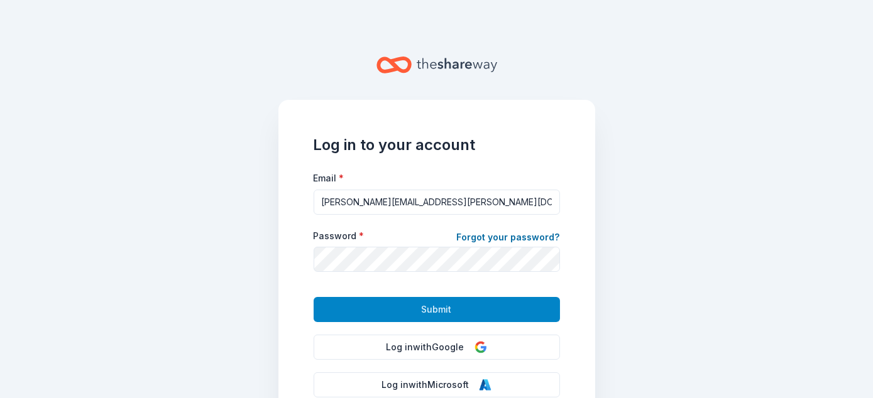
click at [411, 308] on button "Submit" at bounding box center [436, 309] width 246 height 25
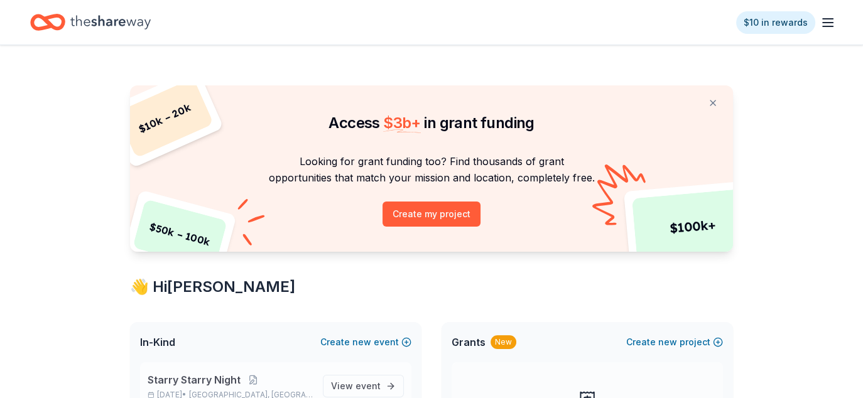
click at [204, 372] on span "Starry Starry Night" at bounding box center [194, 379] width 93 height 15
click at [175, 378] on span "Starry Starry Night" at bounding box center [194, 379] width 93 height 15
click at [360, 382] on span "event" at bounding box center [368, 386] width 25 height 11
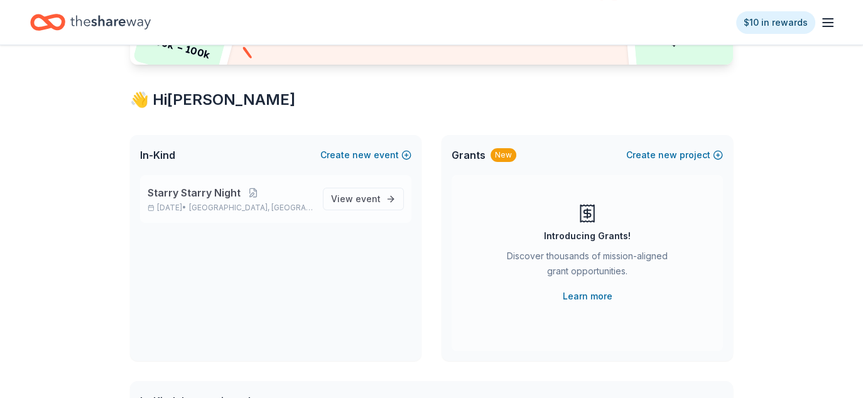
scroll to position [188, 0]
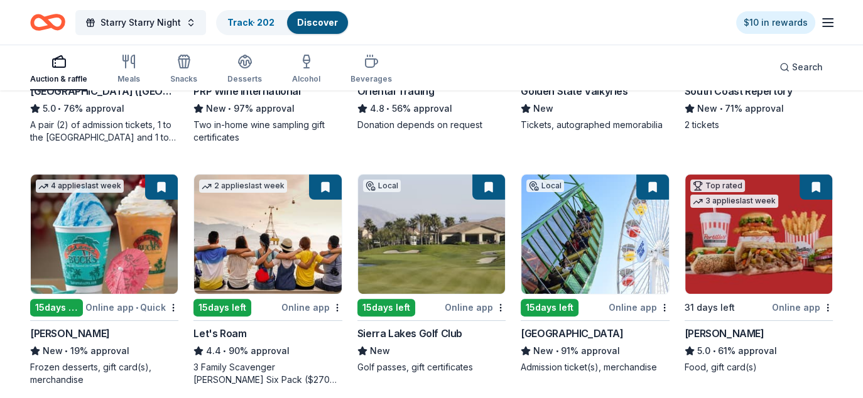
scroll to position [314, 0]
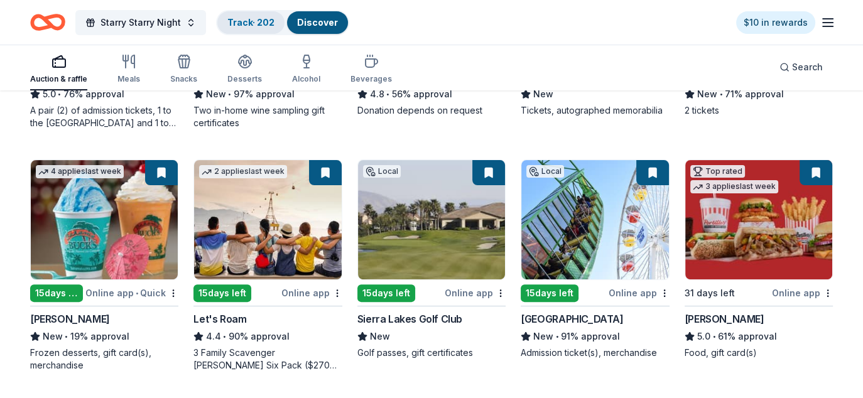
click at [245, 23] on link "Track · 202" at bounding box center [250, 22] width 47 height 11
click at [245, 21] on link "Track · 202" at bounding box center [250, 22] width 47 height 11
click at [253, 19] on link "Track · 202" at bounding box center [250, 22] width 47 height 11
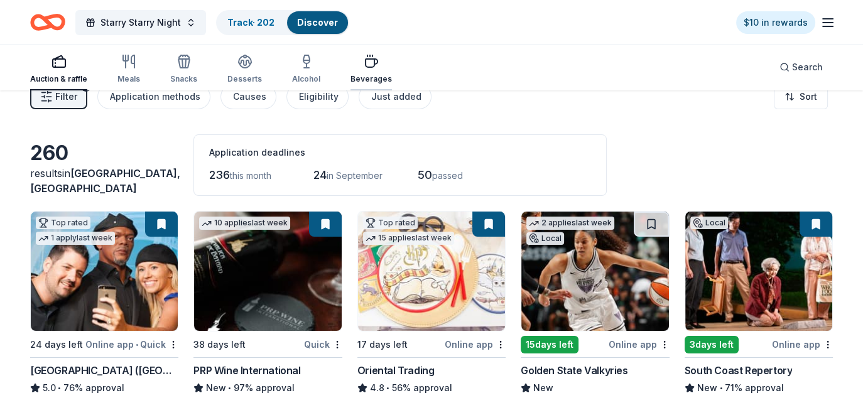
scroll to position [0, 0]
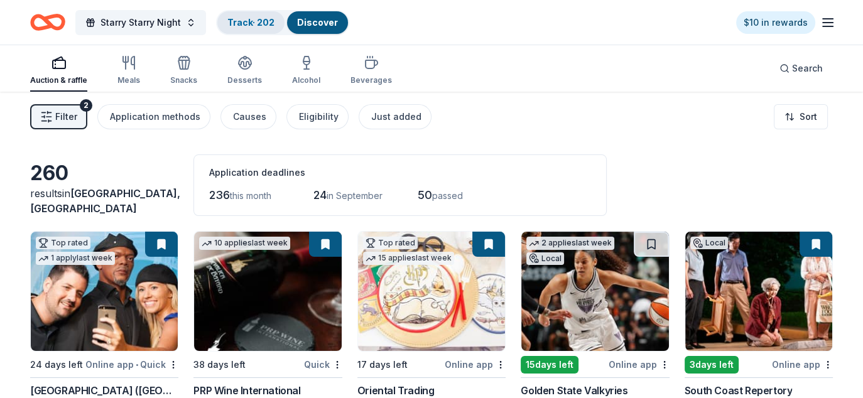
click at [253, 23] on link "Track · 202" at bounding box center [250, 22] width 47 height 11
click at [244, 25] on link "Track · 202" at bounding box center [250, 22] width 47 height 11
click at [330, 22] on link "Discover" at bounding box center [317, 22] width 41 height 11
click at [265, 18] on link "Track · 202" at bounding box center [250, 22] width 47 height 11
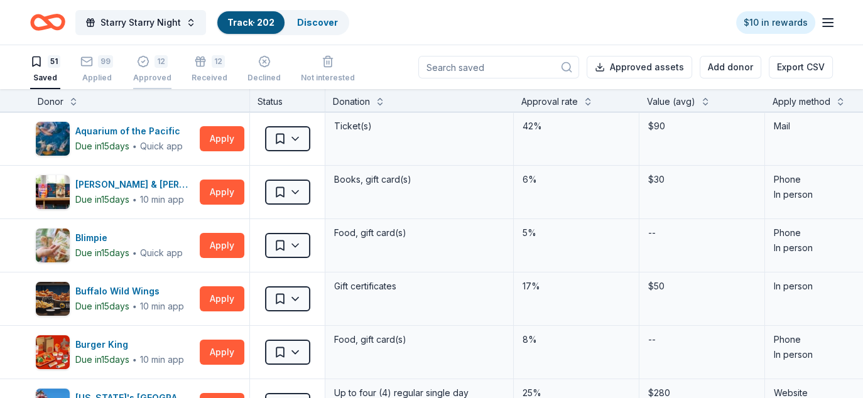
click at [155, 60] on div "12" at bounding box center [161, 61] width 13 height 13
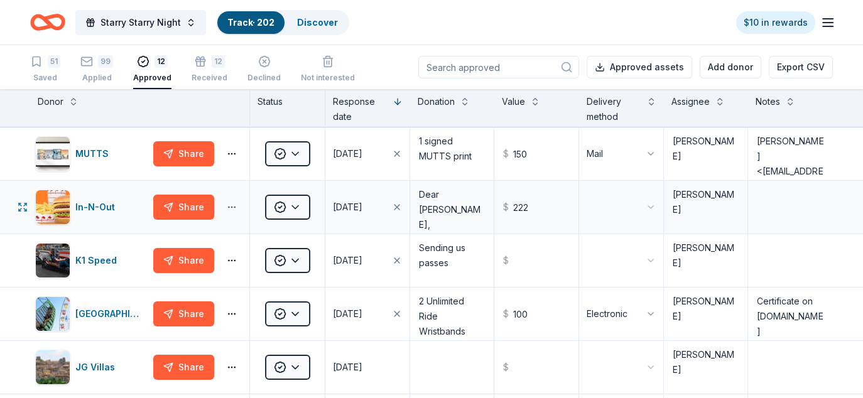
click at [232, 207] on html "Starry Starry Night Track · 202 Discover $10 in rewards 51 Saved 99 Applied 12 …" at bounding box center [431, 199] width 863 height 398
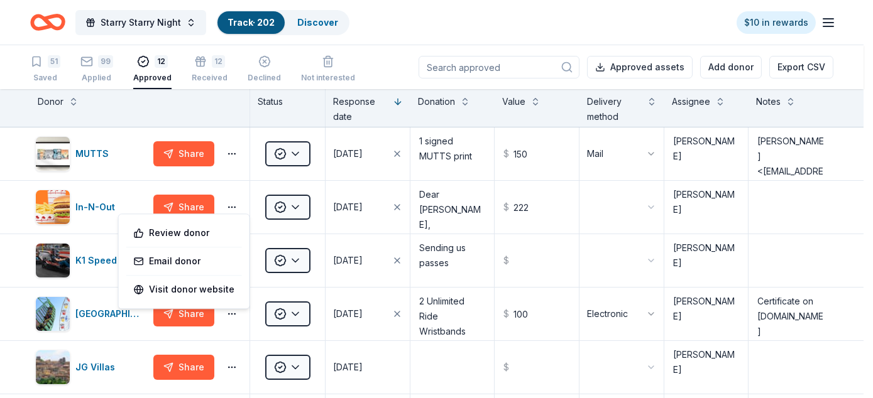
click at [73, 201] on html "Starry Starry Night Track · 202 Discover $10 in rewards 51 Saved 99 Applied 12 …" at bounding box center [436, 199] width 873 height 398
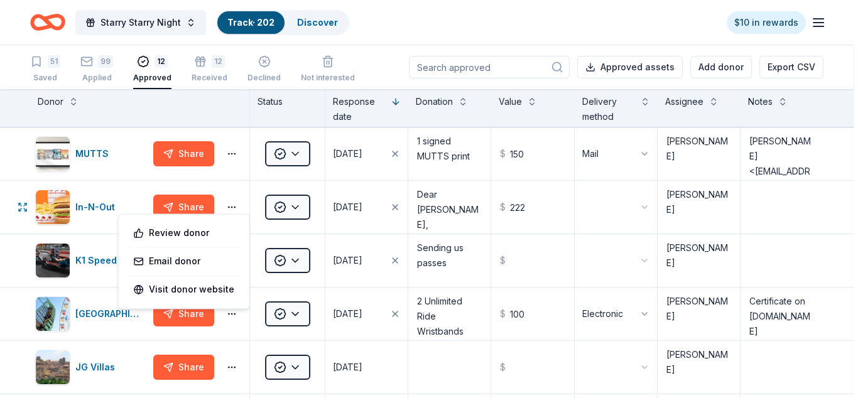
click at [73, 201] on div "In-N-Out" at bounding box center [91, 207] width 113 height 35
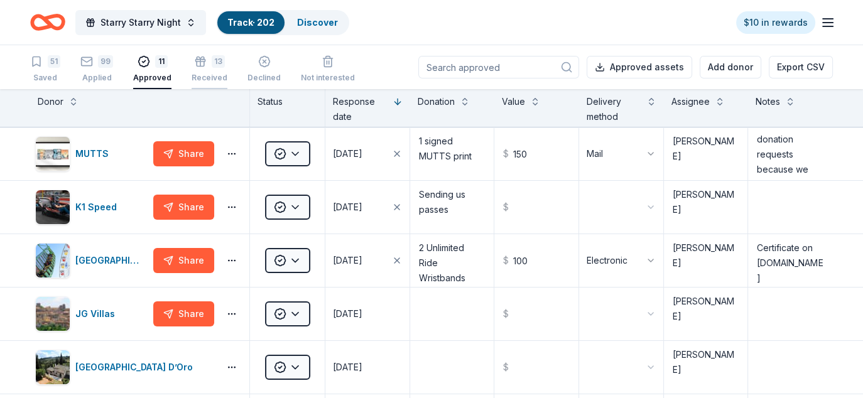
click at [205, 73] on div "Received" at bounding box center [210, 78] width 36 height 10
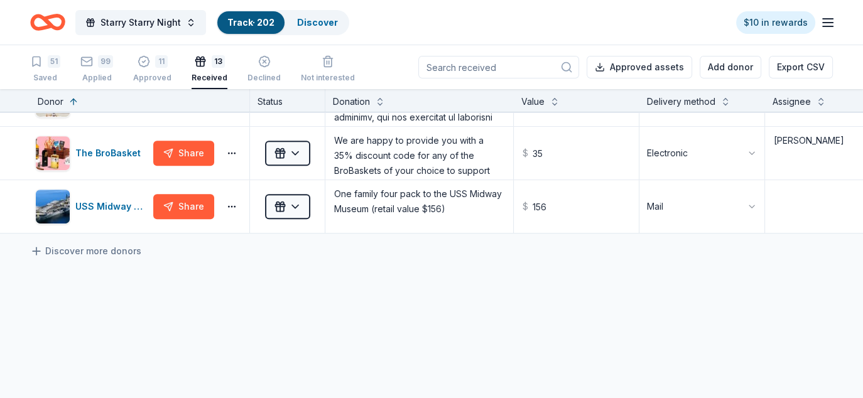
scroll to position [377, 0]
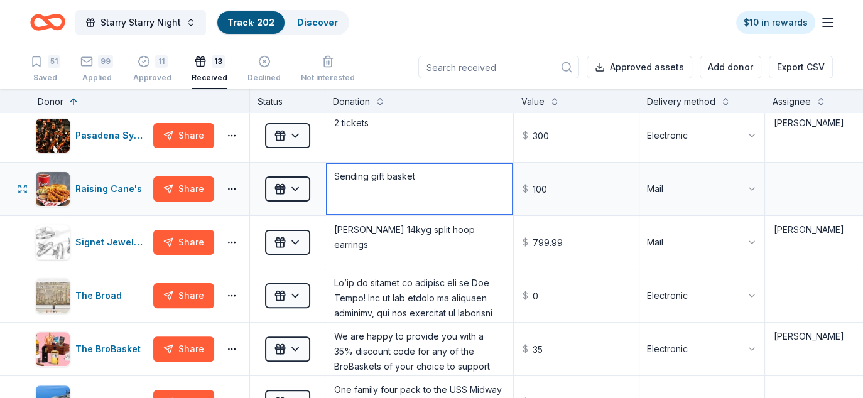
click at [450, 176] on textarea "Sending gift basket" at bounding box center [419, 189] width 185 height 50
drag, startPoint x: 369, startPoint y: 173, endPoint x: 295, endPoint y: 167, distance: 75.0
click at [295, 167] on div "Raising Cane's Share Received Sending gift basket $ 100 Mail" at bounding box center [554, 189] width 1109 height 53
type textarea "Received gift basket"
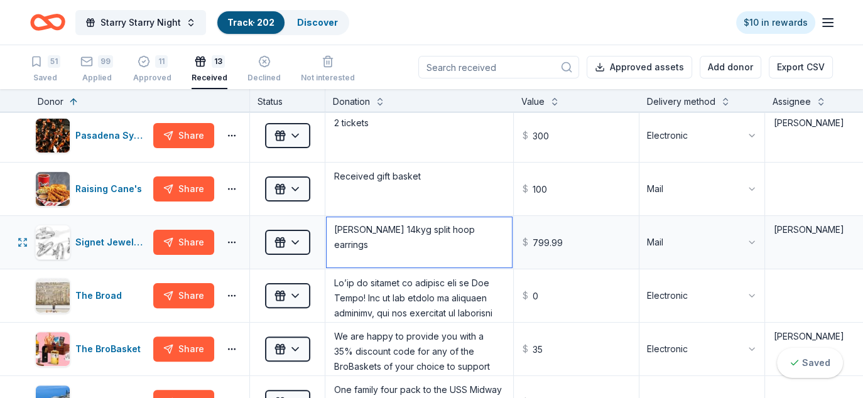
click at [465, 256] on textarea "Kay Reaura 14kyg split hoop earrings" at bounding box center [419, 242] width 185 height 50
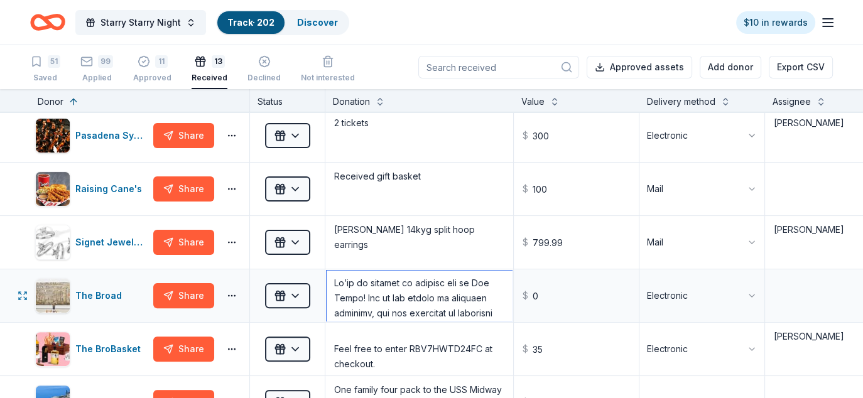
drag, startPoint x: 412, startPoint y: 298, endPoint x: 450, endPoint y: 305, distance: 38.2
click at [412, 299] on textarea at bounding box center [419, 296] width 185 height 50
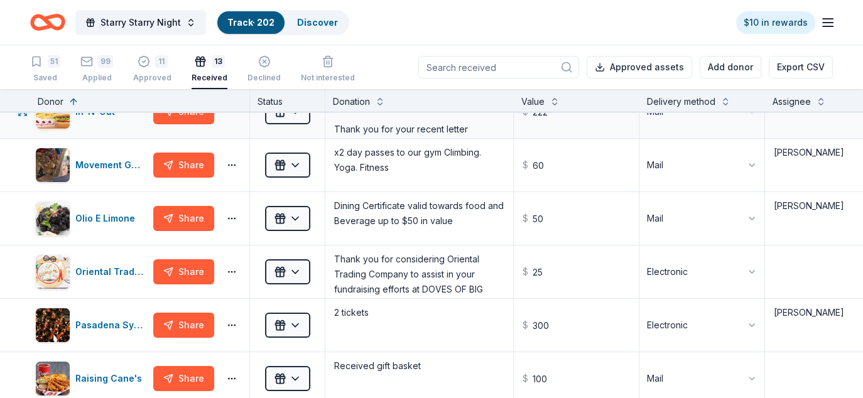
scroll to position [188, 0]
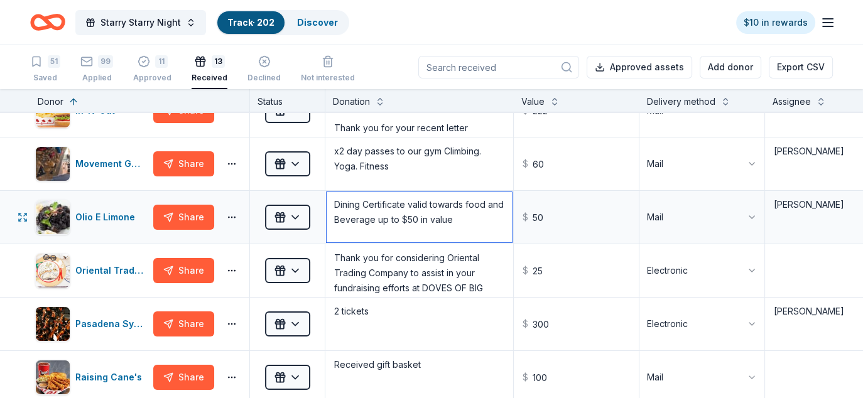
drag, startPoint x: 332, startPoint y: 202, endPoint x: 471, endPoint y: 218, distance: 140.4
click at [471, 218] on textarea "Dining Certificate valid towards food and Beverage up to $50 in value" at bounding box center [419, 217] width 185 height 50
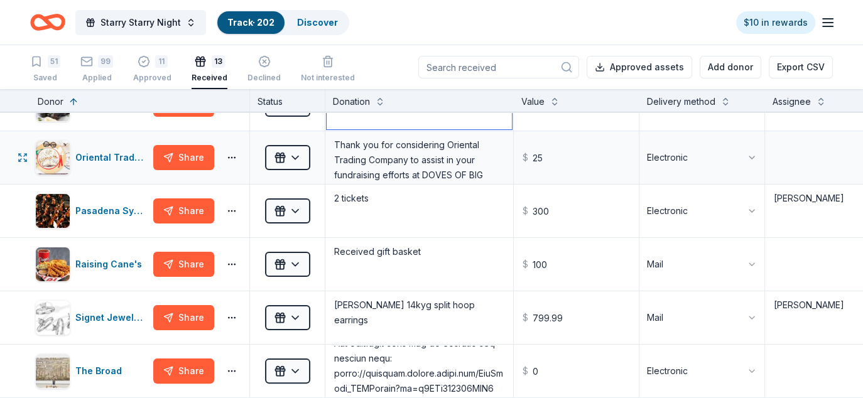
scroll to position [314, 0]
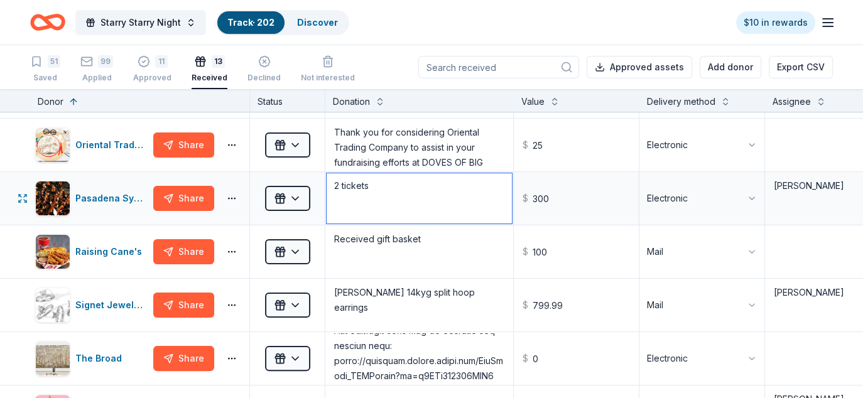
click at [342, 184] on textarea "2 tickets" at bounding box center [419, 198] width 185 height 50
type textarea "2 concert tickets"
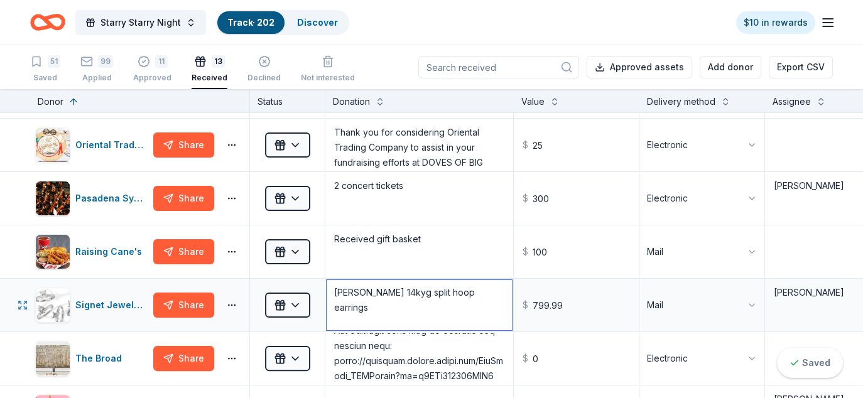
click at [388, 304] on textarea "Kay Reaura 14kyg split hoop earrings" at bounding box center [419, 305] width 185 height 50
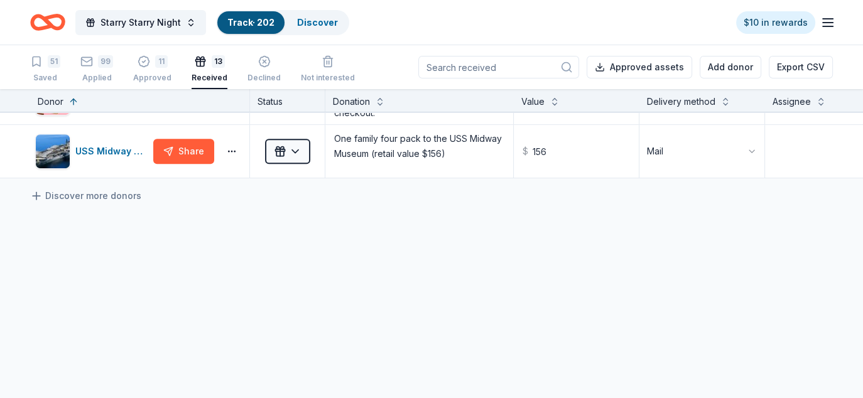
scroll to position [565, 0]
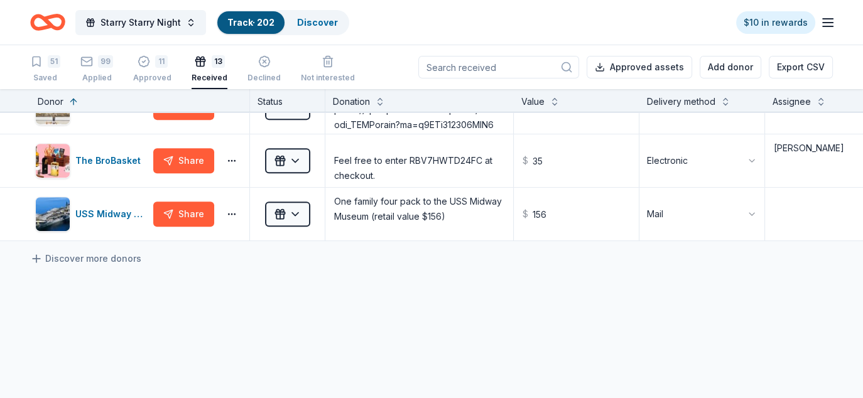
click at [828, 24] on icon "button" at bounding box center [827, 22] width 15 height 15
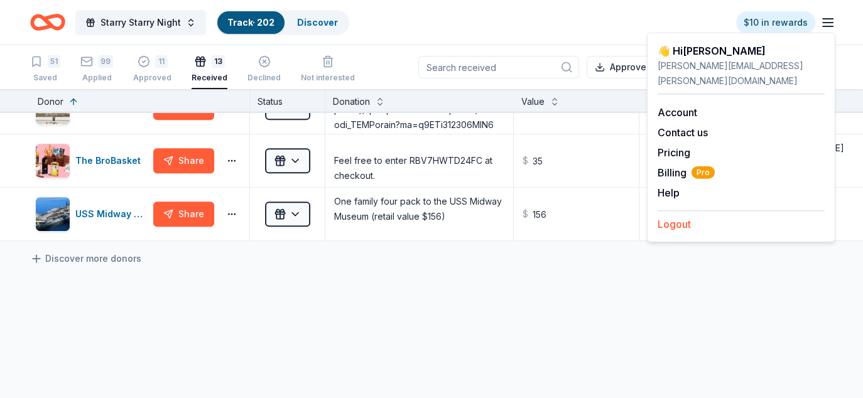
click at [673, 217] on button "Logout" at bounding box center [674, 224] width 33 height 15
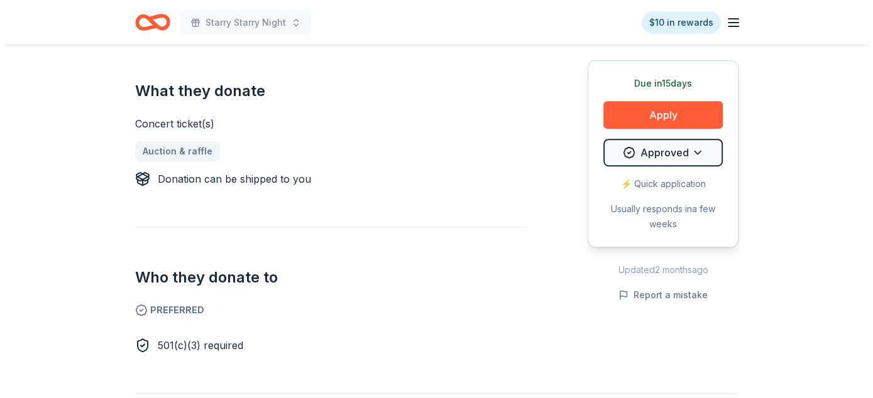
scroll to position [565, 0]
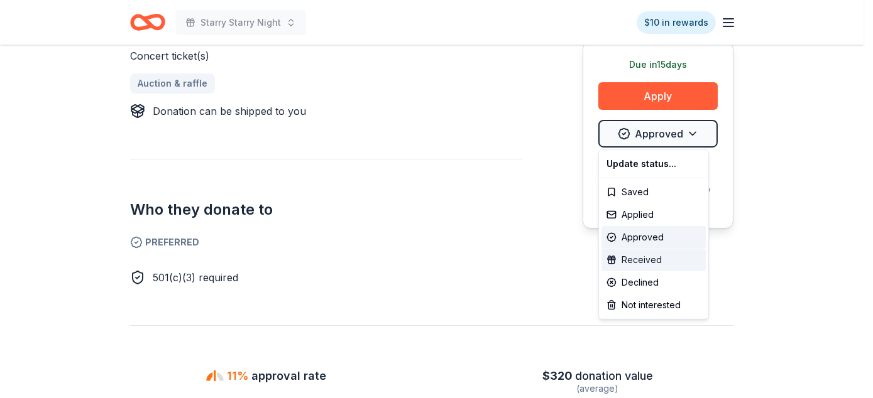
click at [654, 262] on div "Received" at bounding box center [653, 260] width 104 height 23
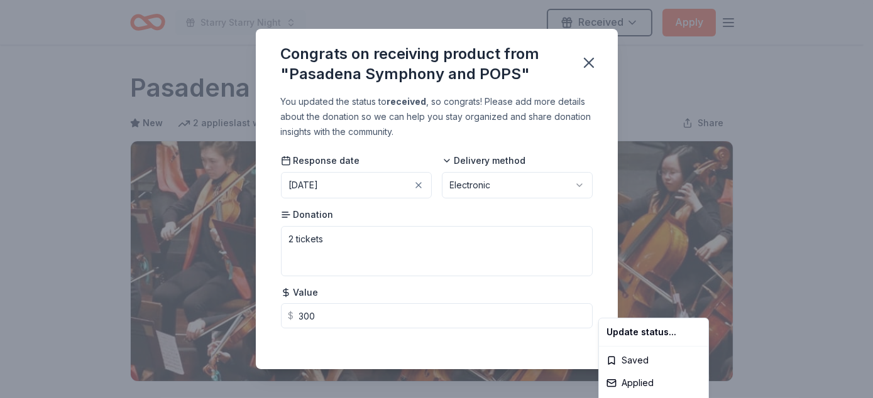
click at [530, 348] on html "Starry Starry Night Received Apply Due in 15 days Share Pasadena Symphony and P…" at bounding box center [436, 199] width 873 height 398
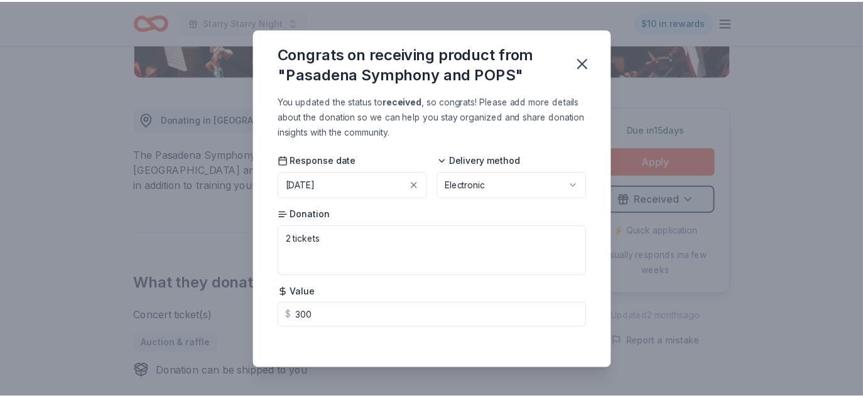
scroll to position [4, 0]
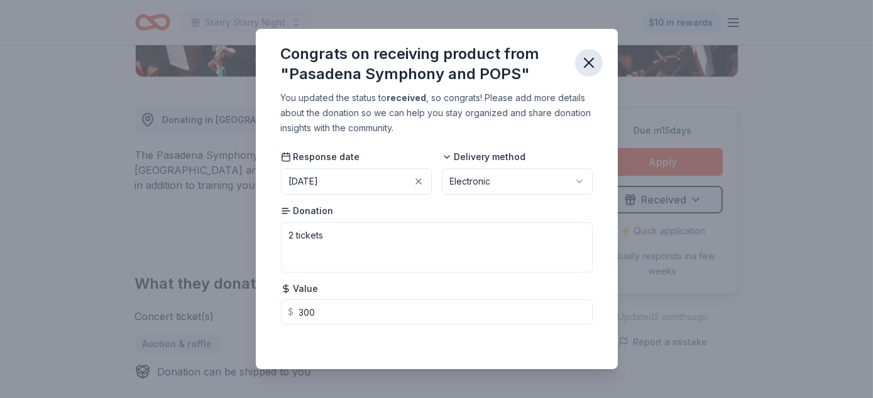
click at [591, 56] on icon "button" at bounding box center [589, 63] width 18 height 18
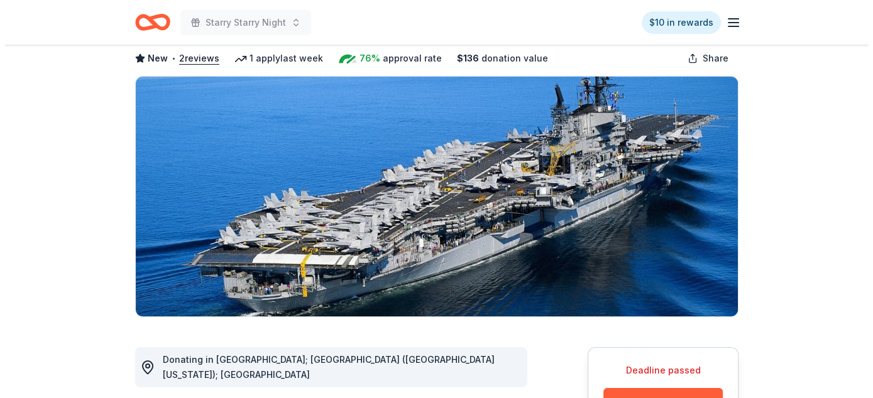
scroll to position [314, 0]
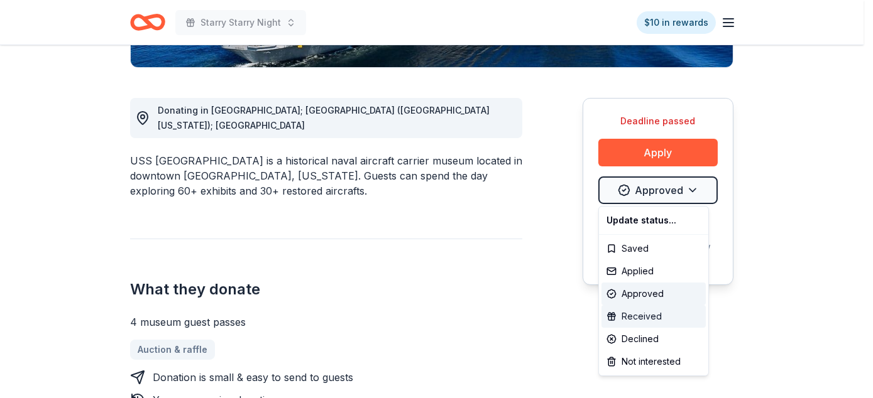
click at [656, 312] on div "Received" at bounding box center [653, 316] width 104 height 23
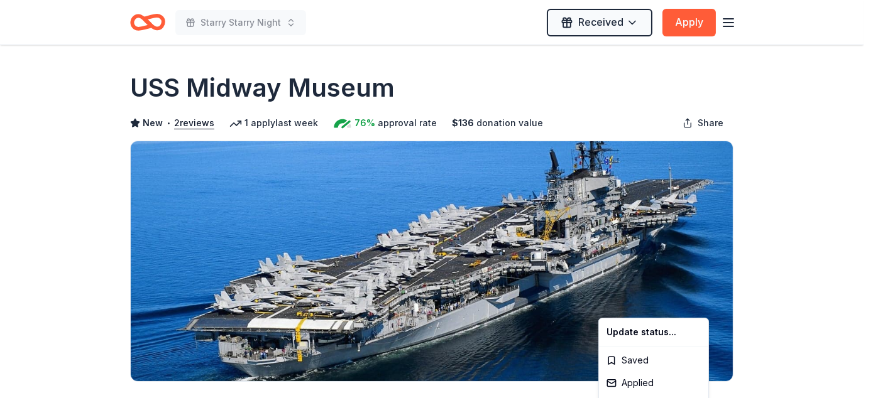
scroll to position [0, 0]
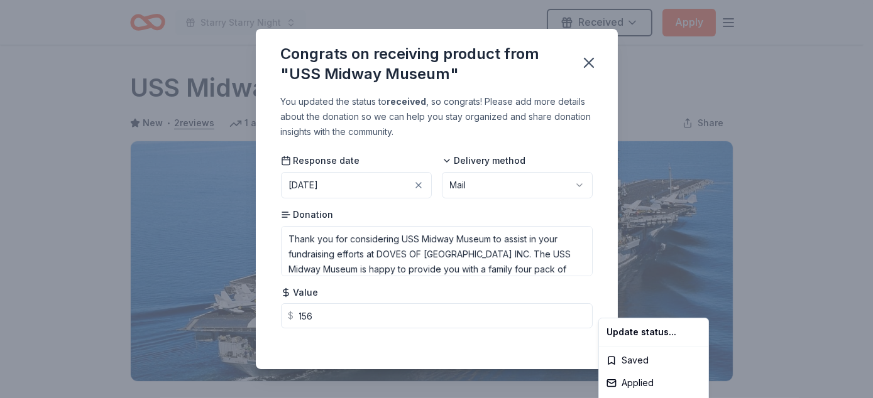
click at [337, 246] on html "Starry Starry Night Received Apply Deadline passed Share USS Midway Museum New …" at bounding box center [436, 199] width 873 height 398
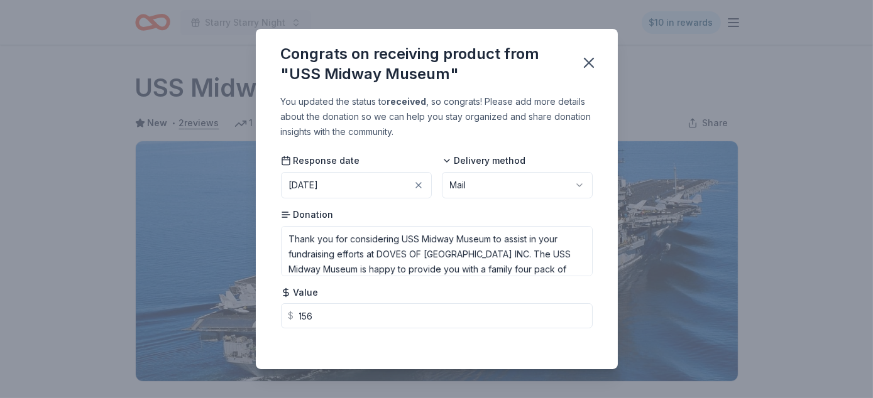
scroll to position [305, 0]
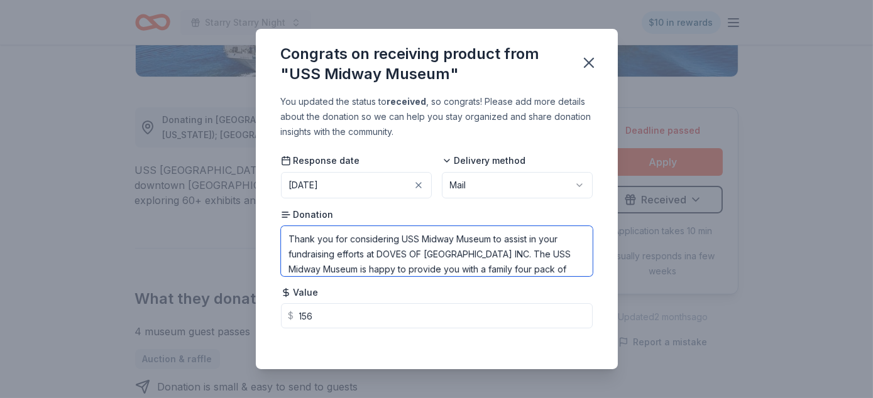
click at [337, 246] on textarea "Thank you for considering USS Midway Museum to assist in your fundraising effor…" at bounding box center [437, 251] width 312 height 50
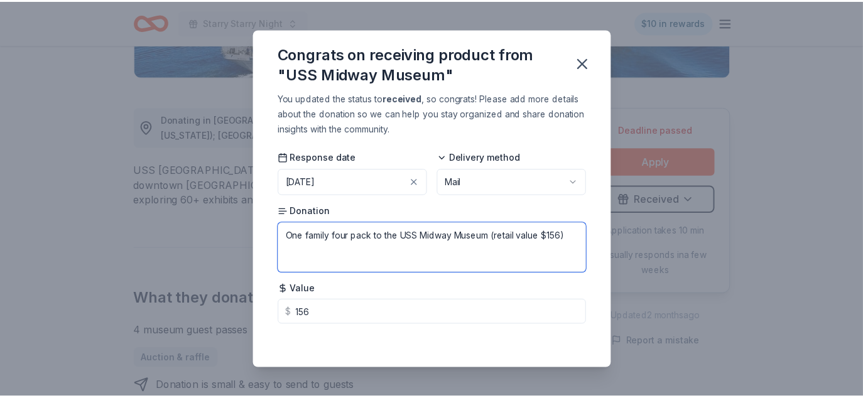
scroll to position [4, 0]
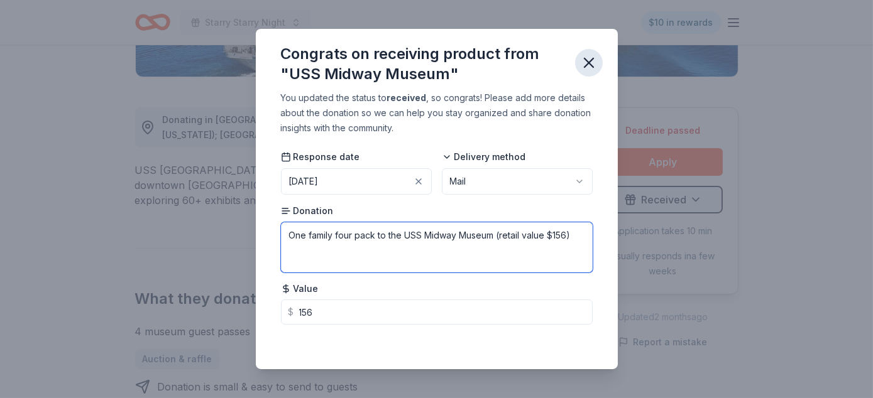
type textarea "One family four pack to the USS Midway Museum (retail value $156)"
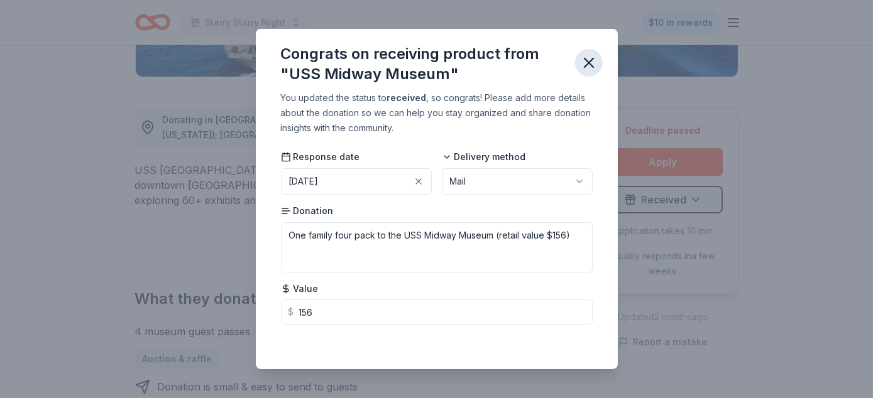
click at [588, 58] on icon "button" at bounding box center [589, 63] width 18 height 18
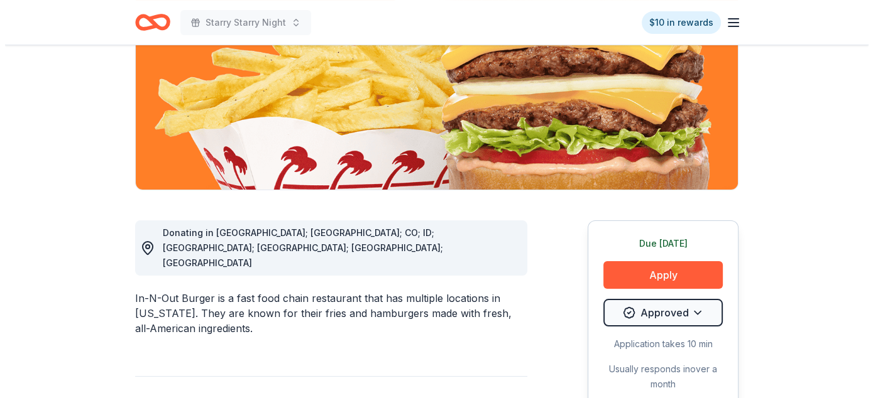
scroll to position [377, 0]
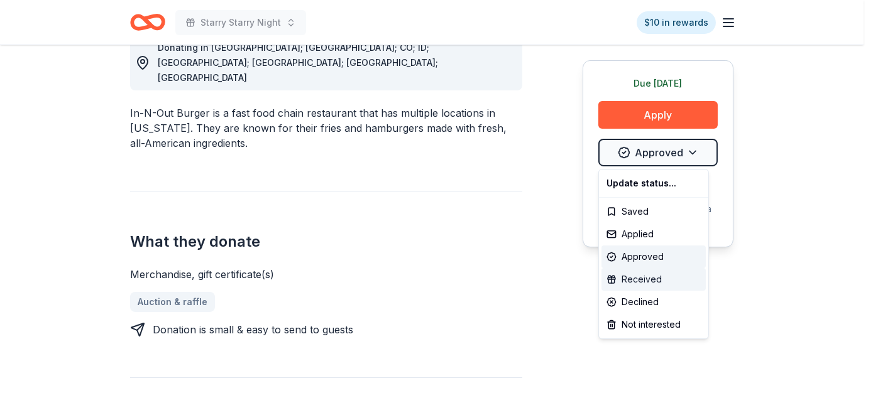
click at [649, 280] on div "Received" at bounding box center [653, 279] width 104 height 23
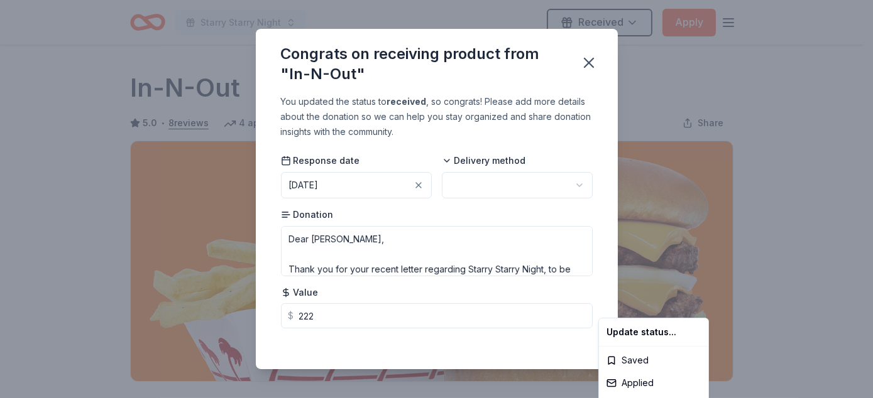
scroll to position [0, 0]
click at [356, 246] on html "Starry Starry Night Received Apply Due [DATE] Share In-N-Out 5.0 • 8 reviews 4 …" at bounding box center [436, 199] width 873 height 398
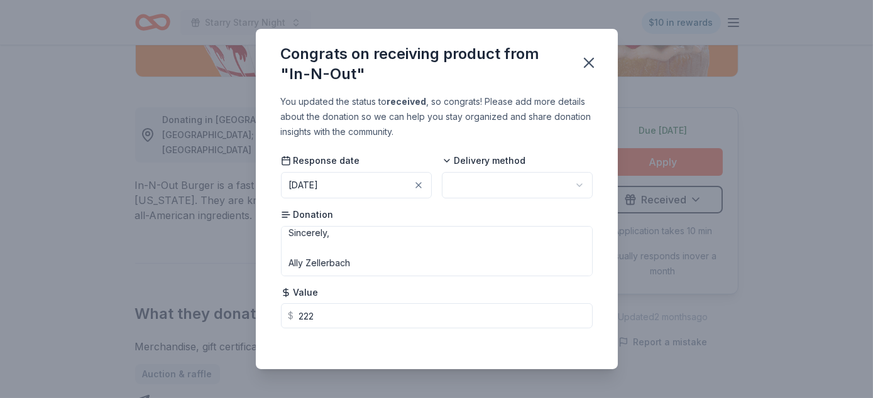
scroll to position [398, 0]
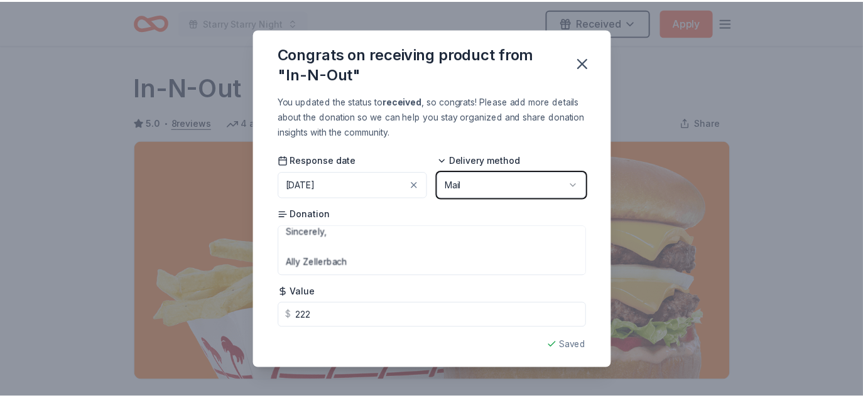
scroll to position [4, 0]
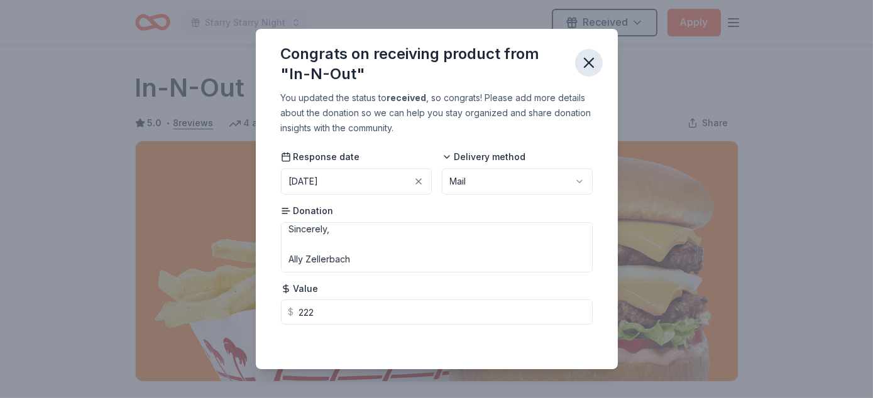
click at [590, 62] on icon "button" at bounding box center [589, 63] width 18 height 18
